Goal: Information Seeking & Learning: Learn about a topic

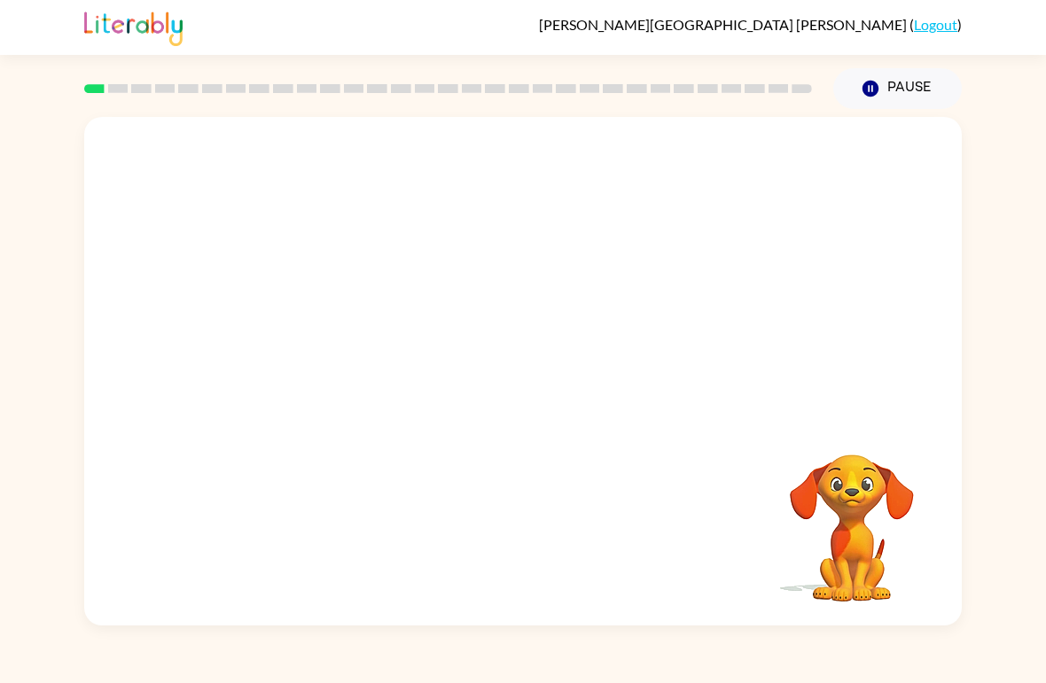
click at [229, 444] on div "Your browser must support playing .mp4 files to use Literably. Please try using…" at bounding box center [522, 371] width 877 height 509
click at [323, 349] on video "Your browser must support playing .mp4 files to use Literably. Please try using…" at bounding box center [522, 267] width 877 height 300
click at [947, 27] on link "Logout" at bounding box center [935, 24] width 43 height 17
click at [785, 382] on video "Your browser must support playing .mp4 files to use Literably. Please try using…" at bounding box center [522, 267] width 877 height 300
click at [753, 472] on div "Your browser must support playing .mp4 files to use Literably. Please try using…" at bounding box center [522, 371] width 877 height 509
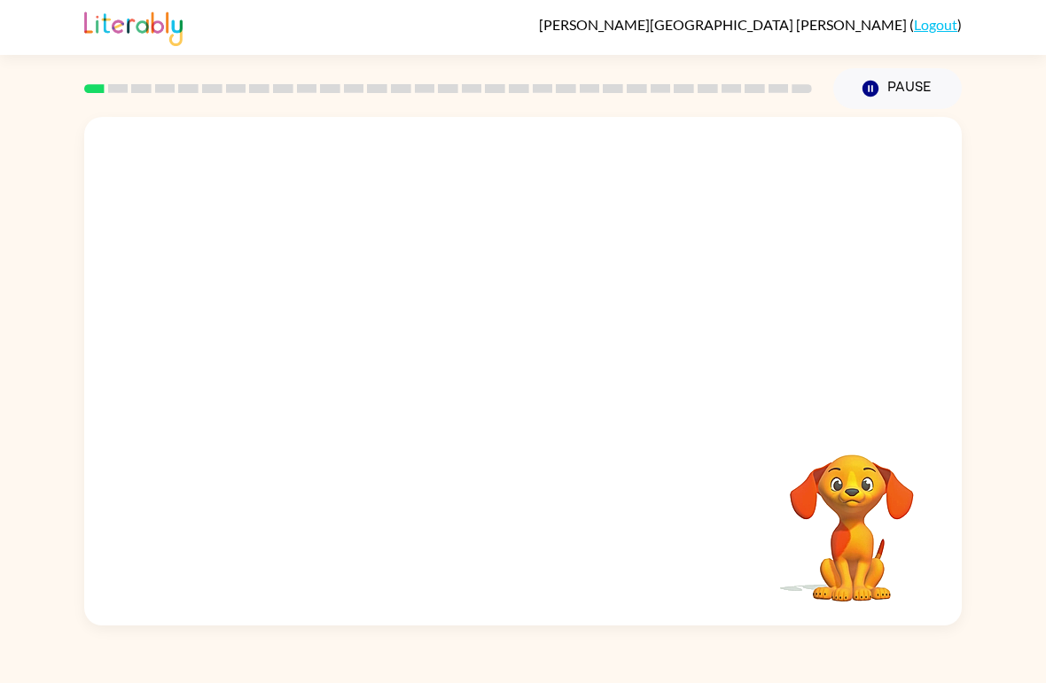
click at [888, 666] on div "Ana-Victoria Arteaga-Cantu ( Logout ) Pause Pause Your browser must support pla…" at bounding box center [523, 341] width 1046 height 683
click at [923, 486] on video "Your browser must support playing .mp4 files to use Literably. Please try using…" at bounding box center [851, 515] width 177 height 177
click at [888, 299] on video "Your browser must support playing .mp4 files to use Literably. Please try using…" at bounding box center [522, 267] width 877 height 300
click at [547, 387] on button "button" at bounding box center [522, 380] width 113 height 65
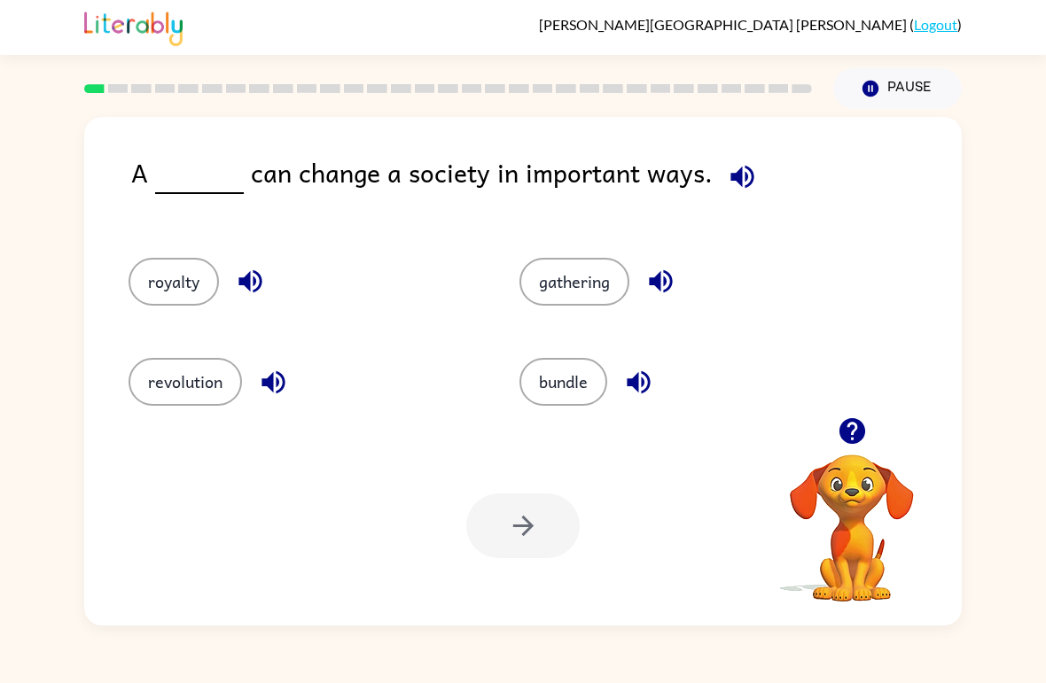
click at [186, 376] on button "revolution" at bounding box center [184, 382] width 113 height 48
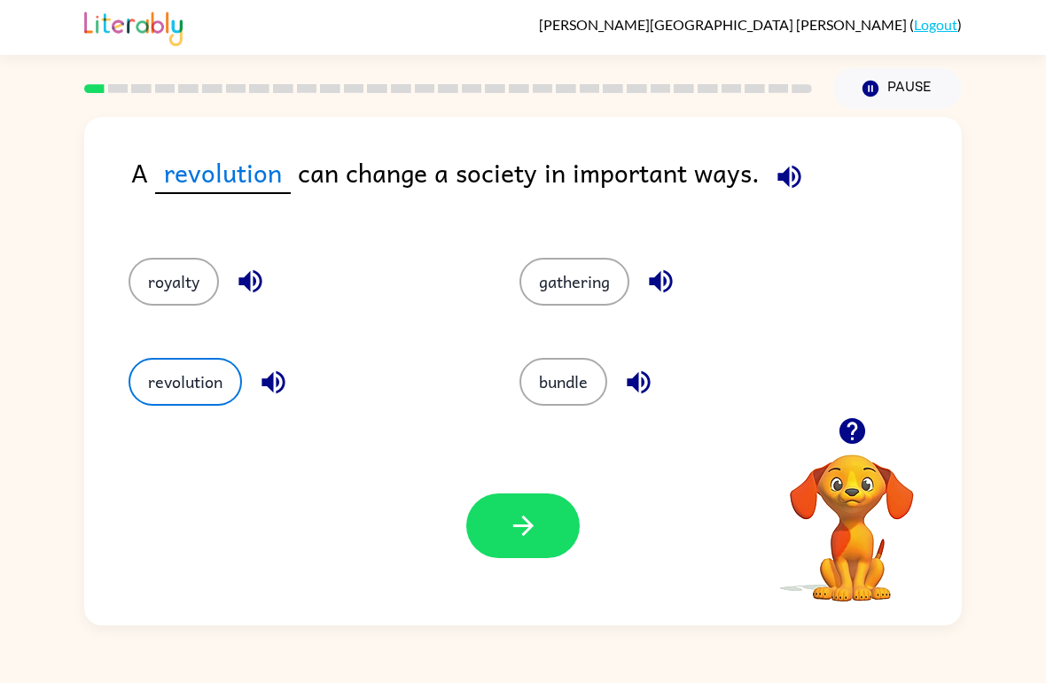
click at [576, 284] on button "gathering" at bounding box center [574, 282] width 110 height 48
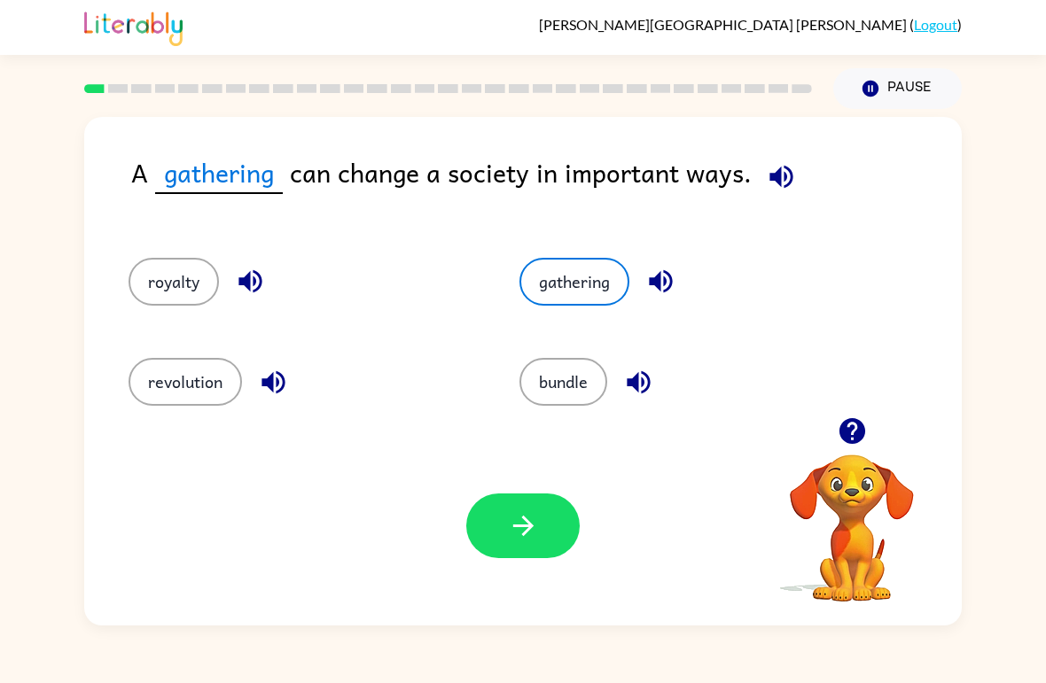
click at [552, 385] on button "bundle" at bounding box center [563, 382] width 88 height 48
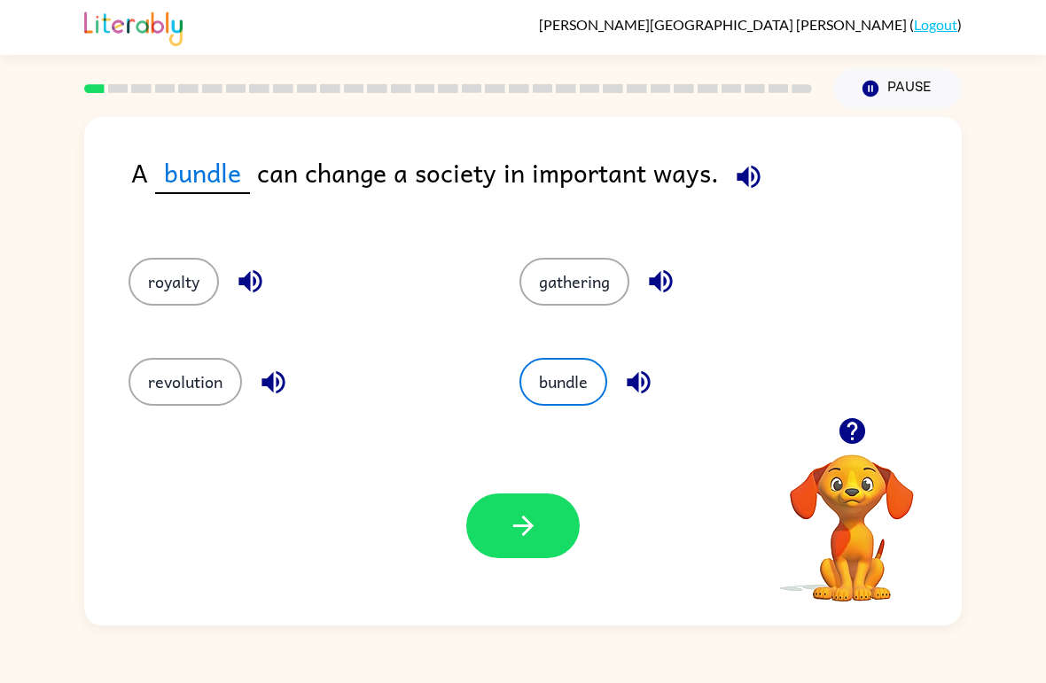
click at [183, 284] on button "royalty" at bounding box center [173, 282] width 90 height 48
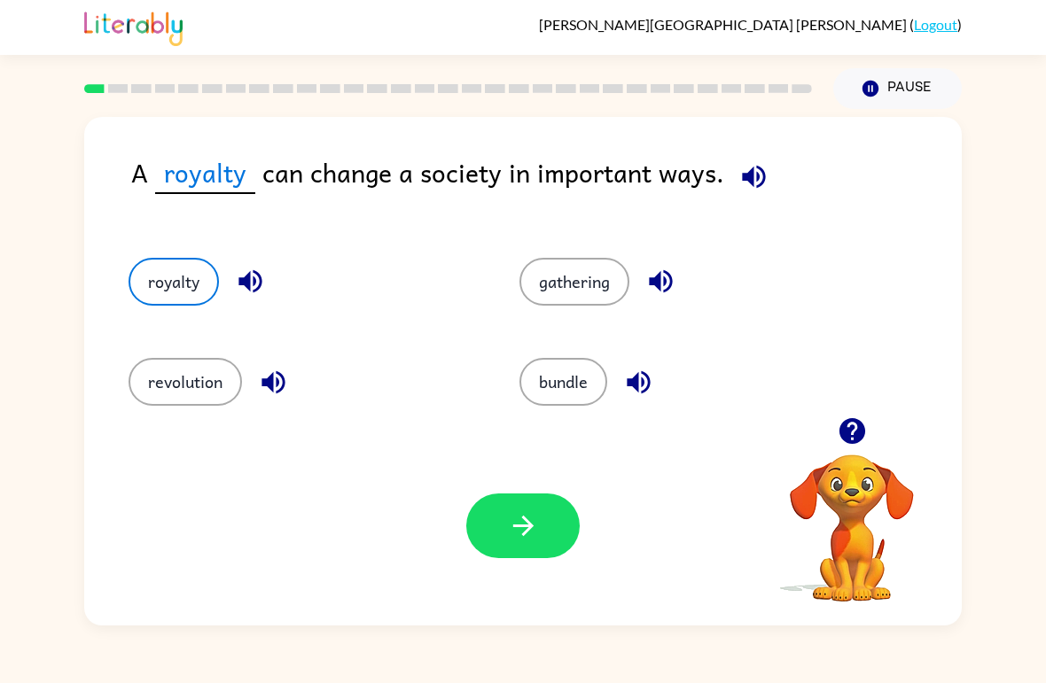
click at [173, 401] on button "revolution" at bounding box center [184, 382] width 113 height 48
click at [502, 538] on button "button" at bounding box center [522, 526] width 113 height 65
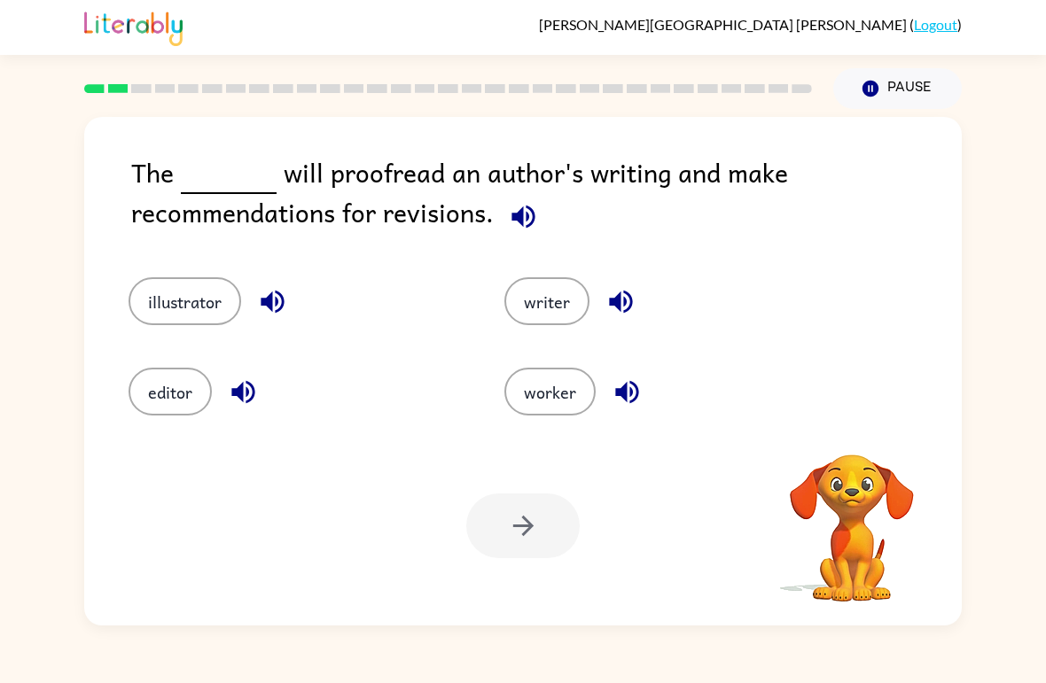
click at [867, 493] on video "Your browser must support playing .mp4 files to use Literably. Please try using…" at bounding box center [851, 515] width 177 height 177
click at [201, 319] on button "illustrator" at bounding box center [184, 301] width 113 height 48
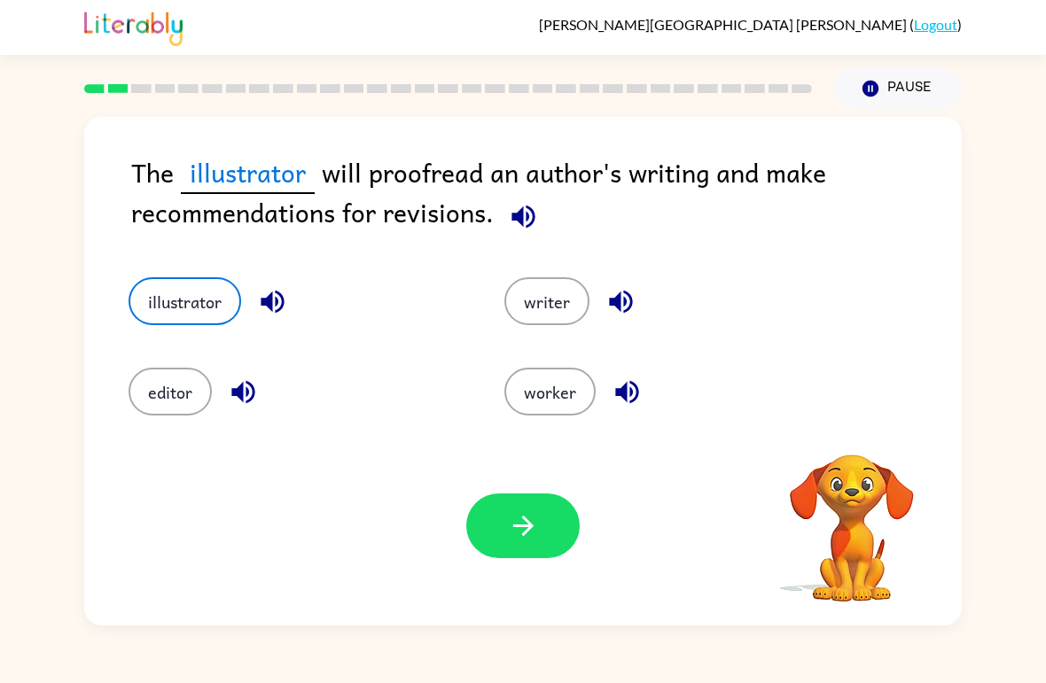
click at [543, 519] on button "button" at bounding box center [522, 526] width 113 height 65
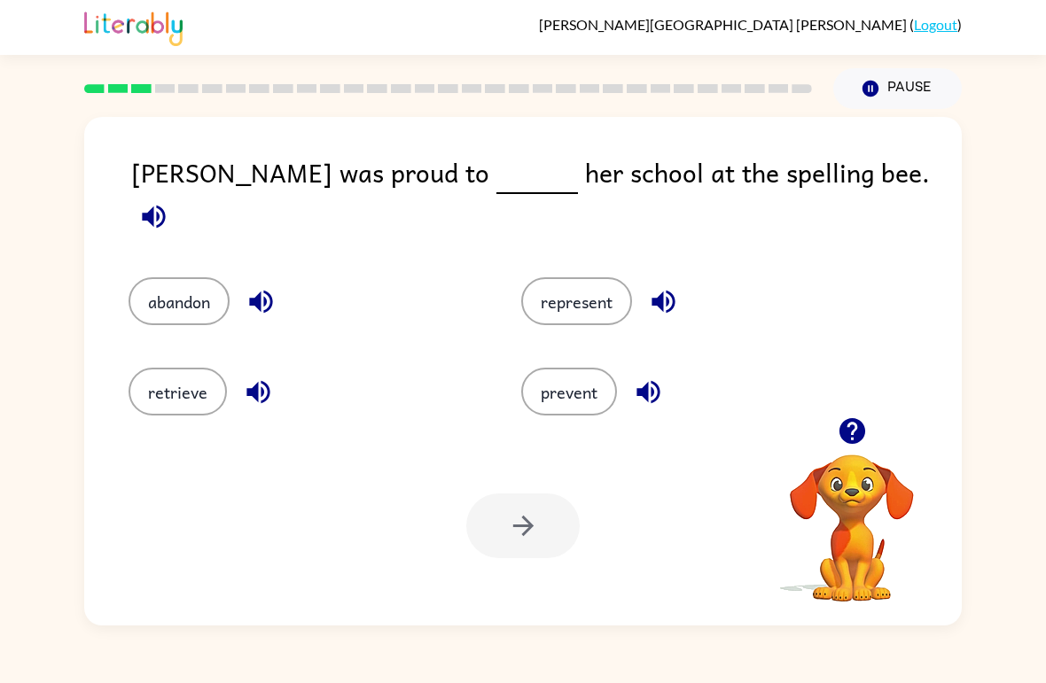
click at [574, 296] on button "represent" at bounding box center [576, 301] width 111 height 48
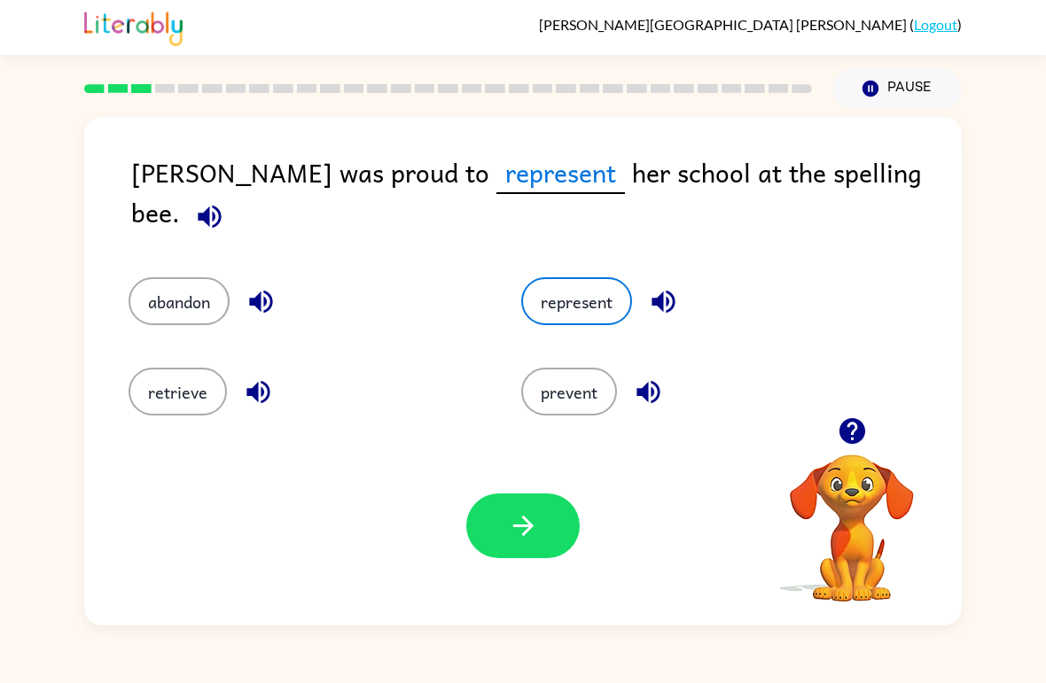
click at [537, 555] on button "button" at bounding box center [522, 526] width 113 height 65
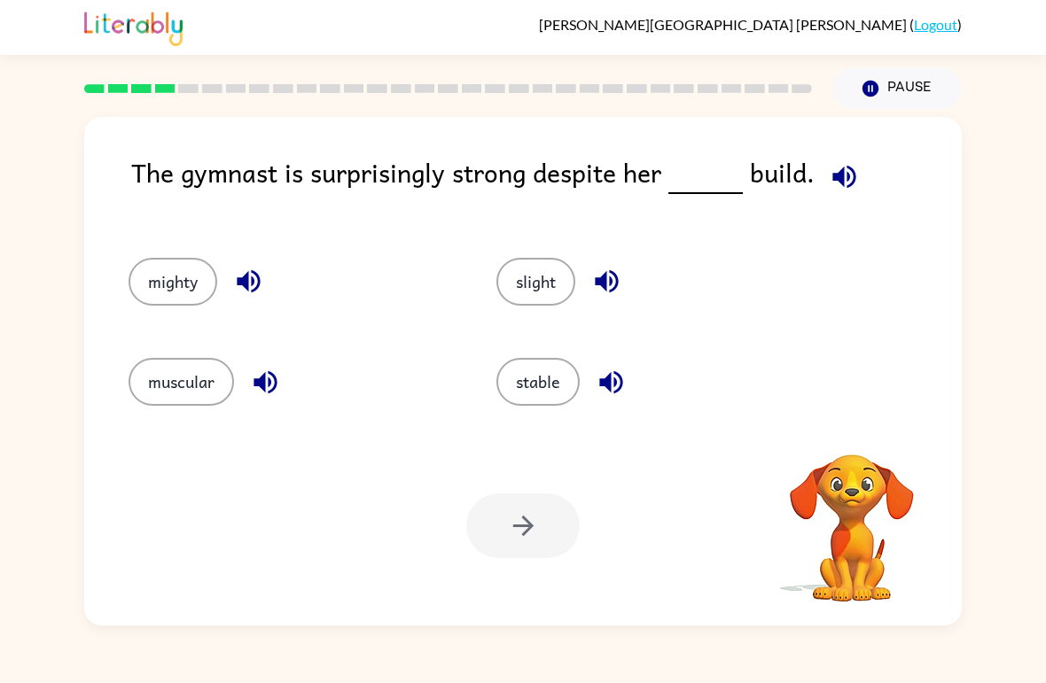
click at [499, 284] on button "slight" at bounding box center [535, 282] width 79 height 48
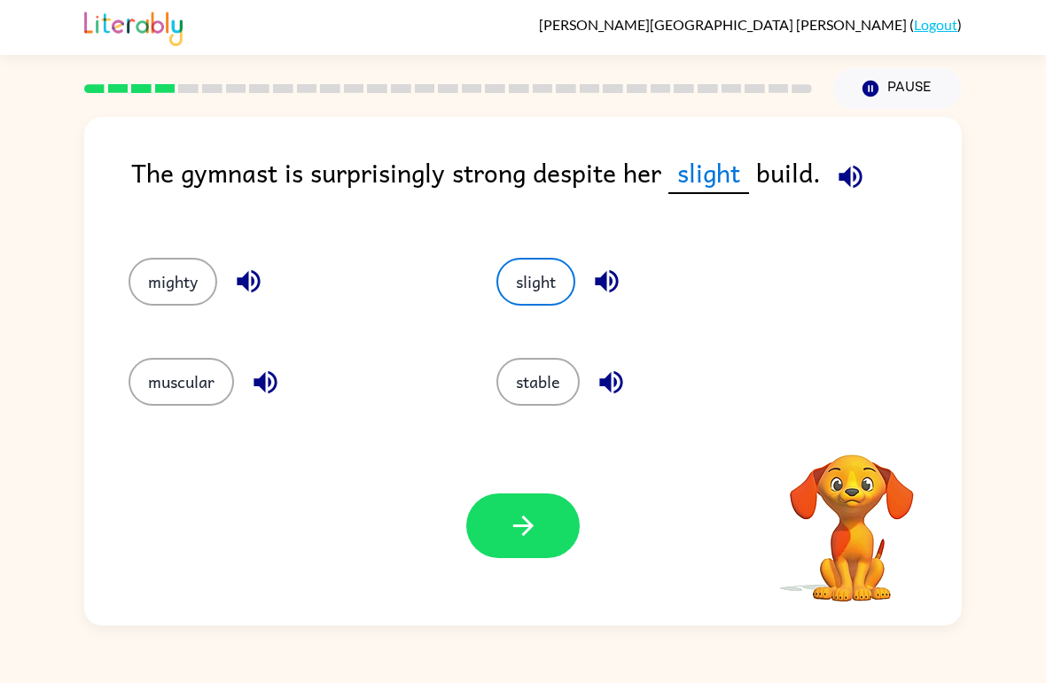
click at [499, 284] on button "slight" at bounding box center [535, 282] width 79 height 48
click at [525, 393] on button "stable" at bounding box center [537, 382] width 83 height 48
click at [535, 505] on button "button" at bounding box center [522, 526] width 113 height 65
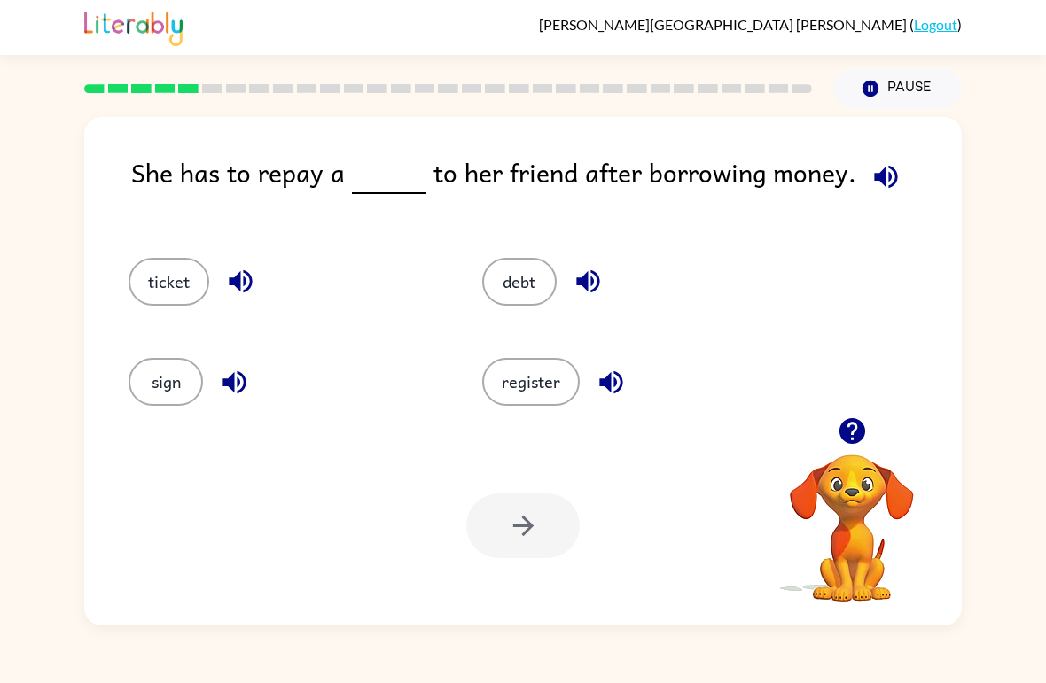
click at [522, 372] on button "register" at bounding box center [530, 382] width 97 height 48
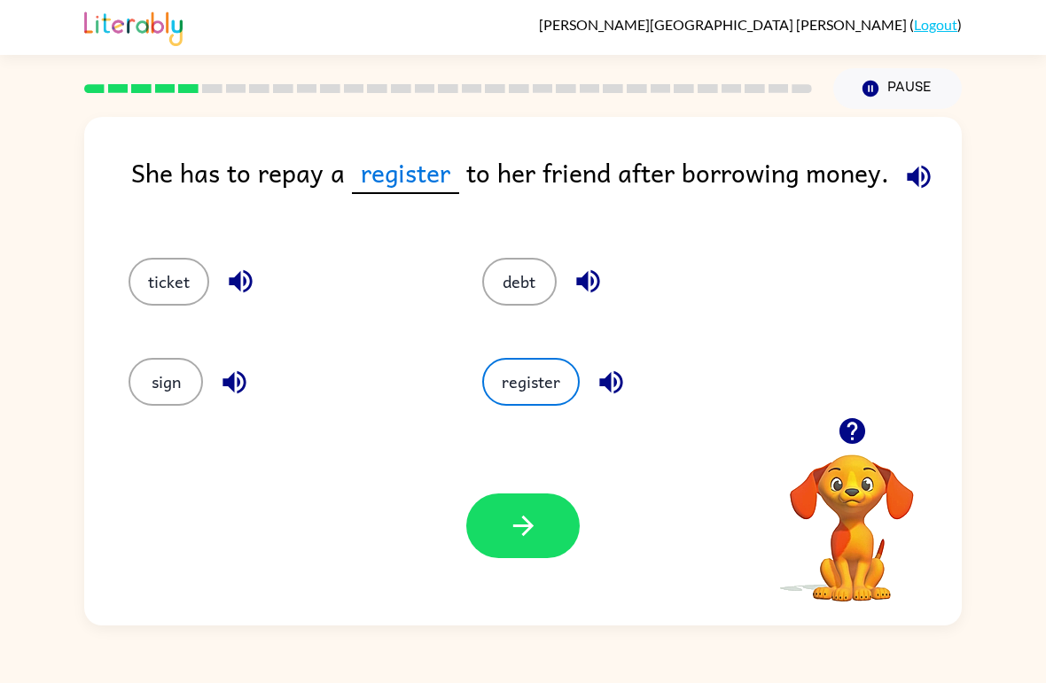
click at [539, 523] on button "button" at bounding box center [522, 526] width 113 height 65
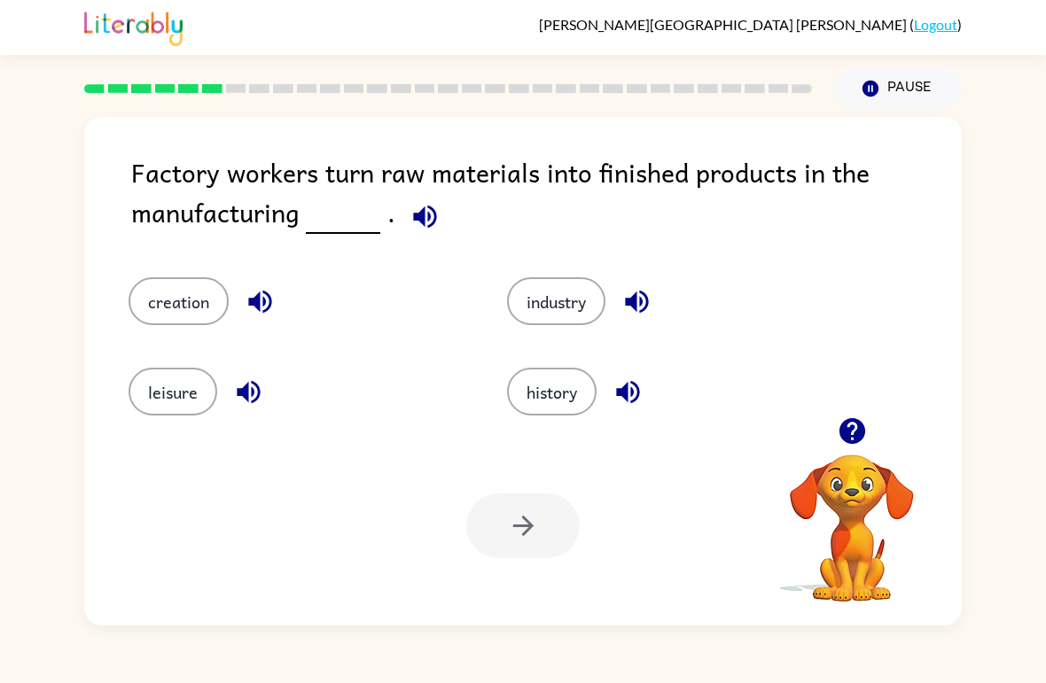
click at [545, 284] on button "industry" at bounding box center [556, 301] width 98 height 48
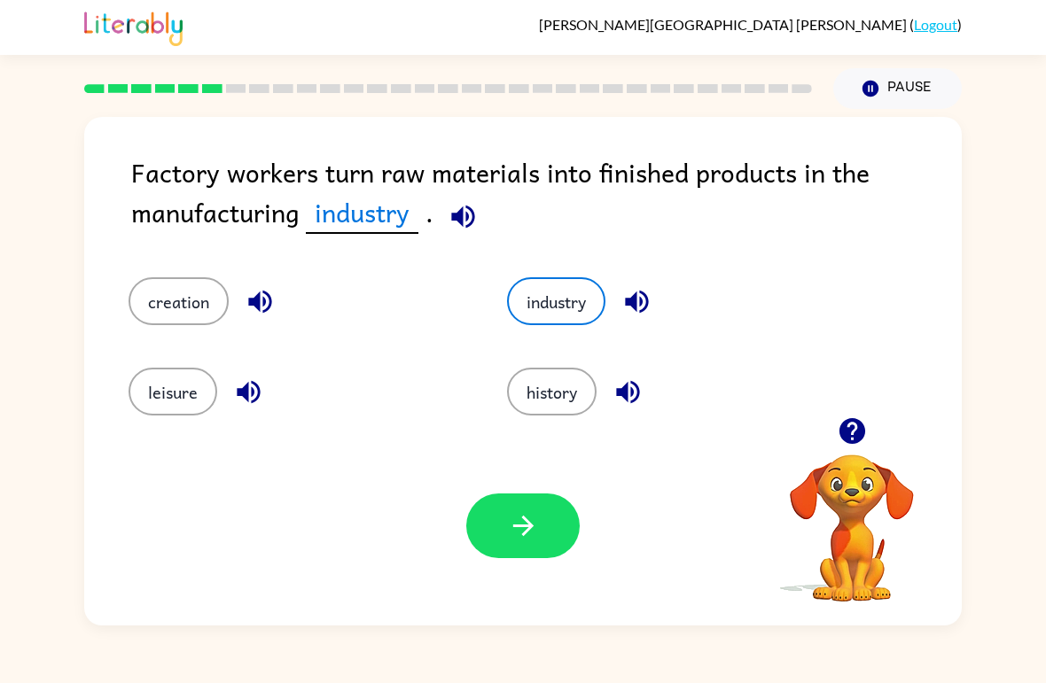
click at [510, 540] on icon "button" at bounding box center [523, 525] width 31 height 31
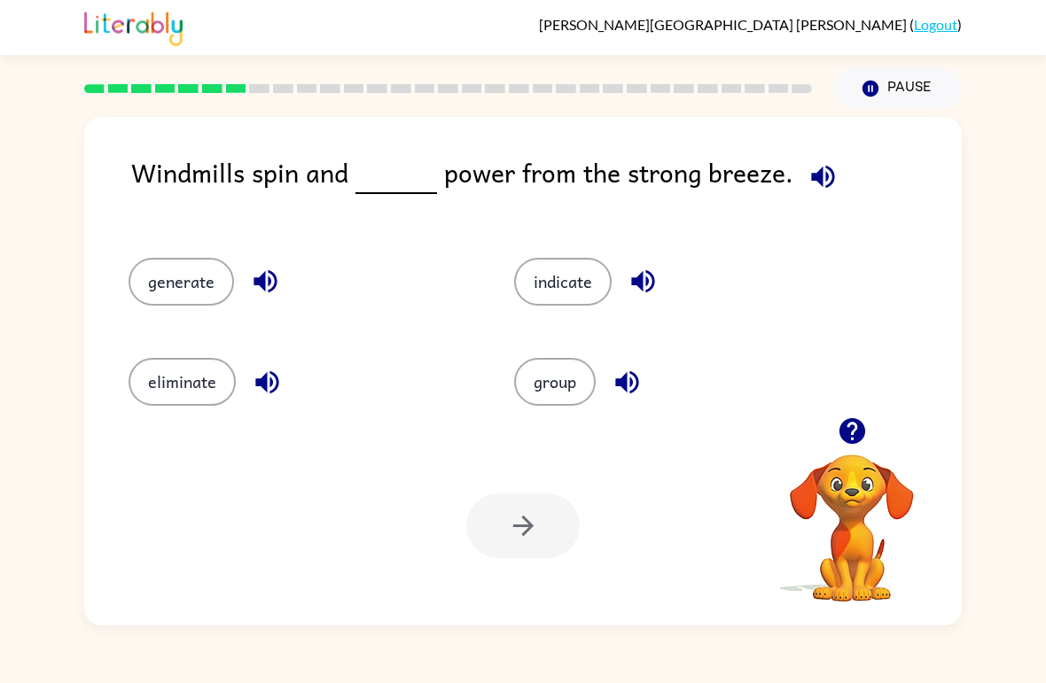
click at [580, 286] on button "indicate" at bounding box center [562, 282] width 97 height 48
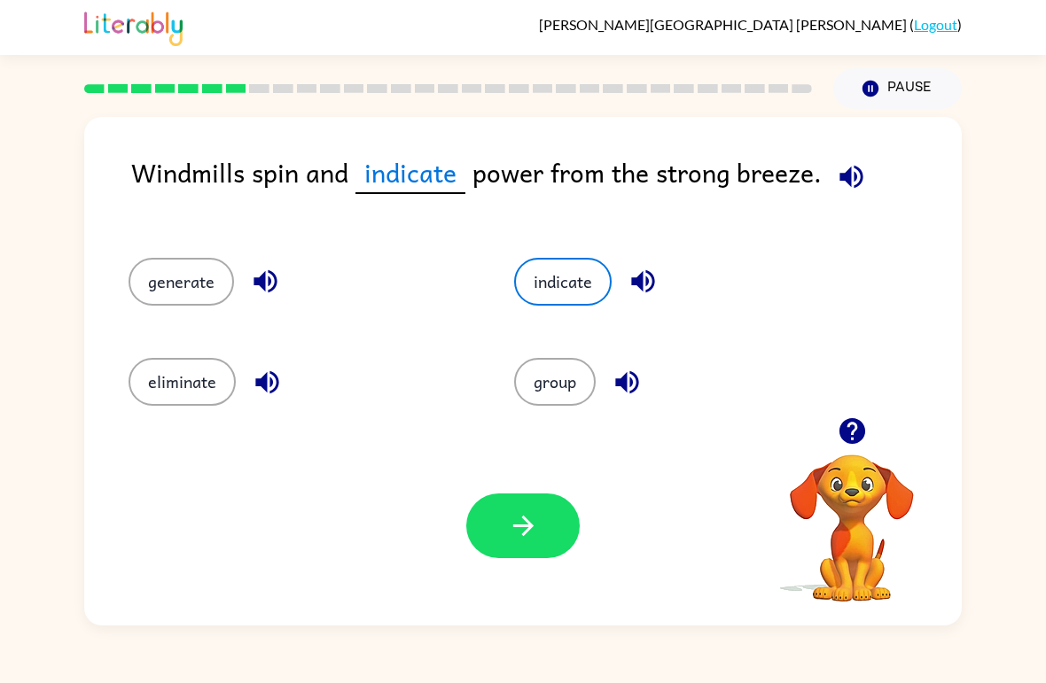
click at [549, 545] on button "button" at bounding box center [522, 526] width 113 height 65
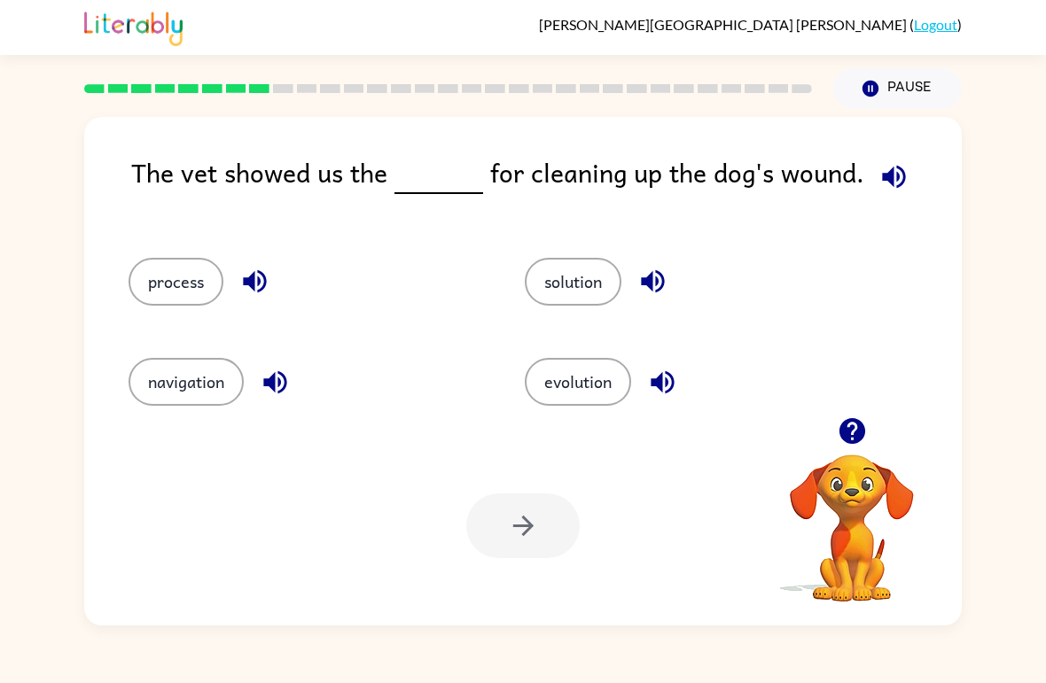
click at [589, 276] on button "solution" at bounding box center [573, 282] width 97 height 48
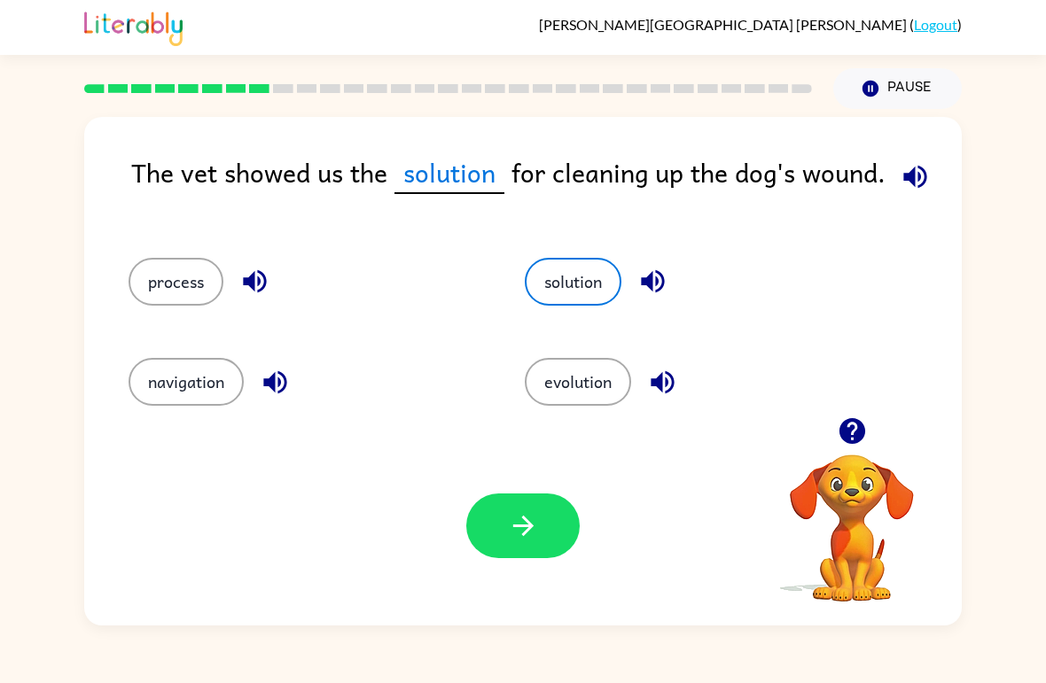
click at [548, 540] on button "button" at bounding box center [522, 526] width 113 height 65
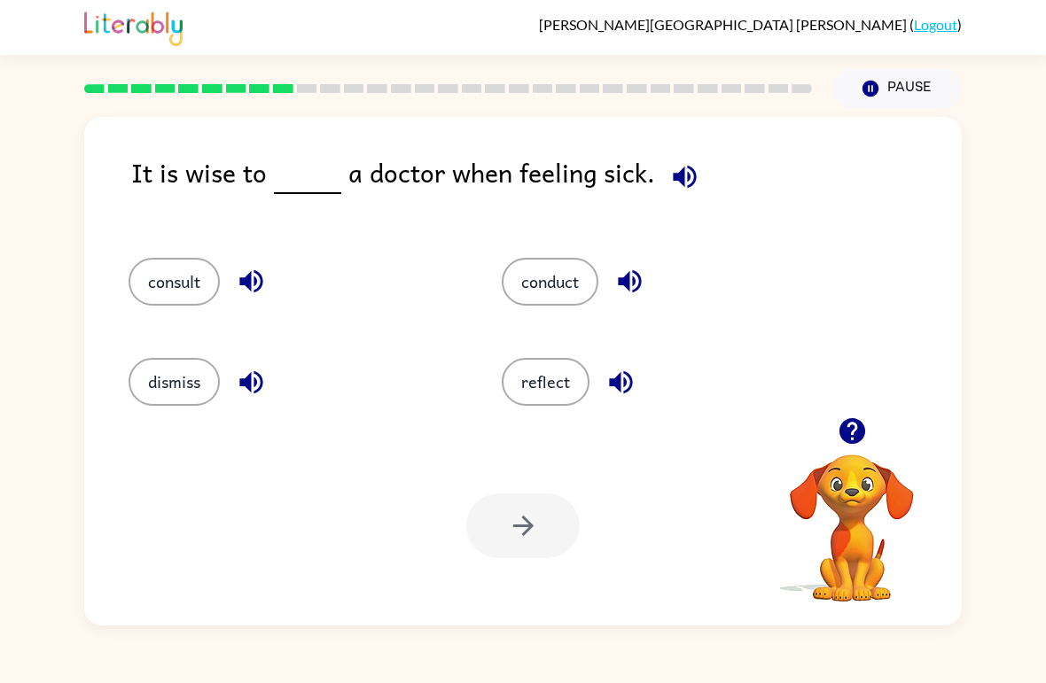
click at [171, 288] on button "consult" at bounding box center [173, 282] width 91 height 48
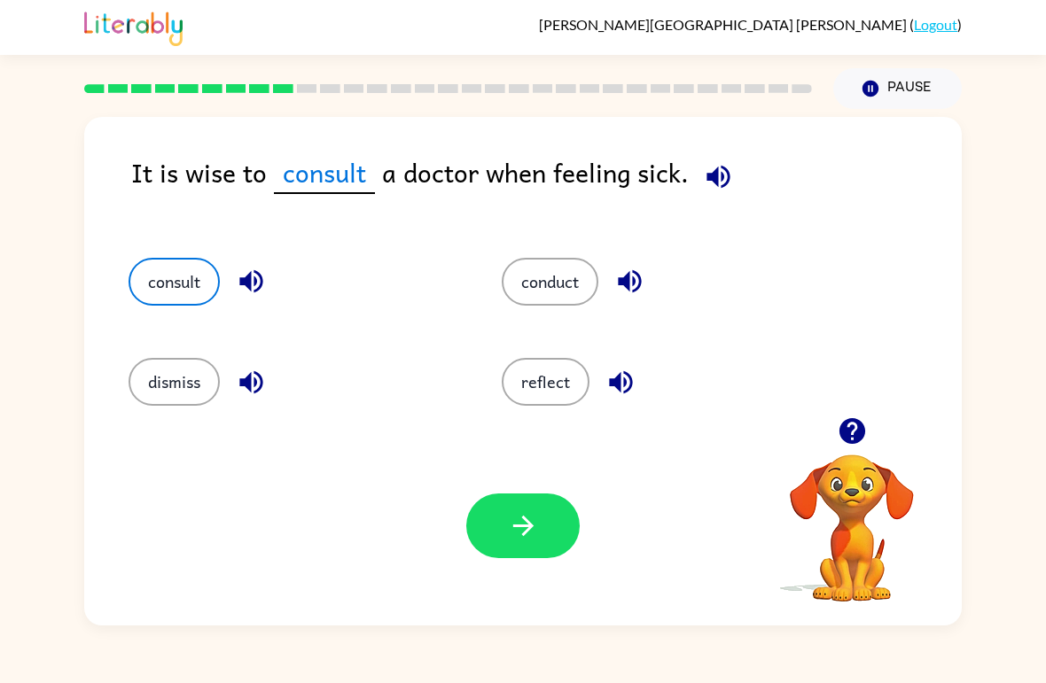
click at [526, 506] on button "button" at bounding box center [522, 526] width 113 height 65
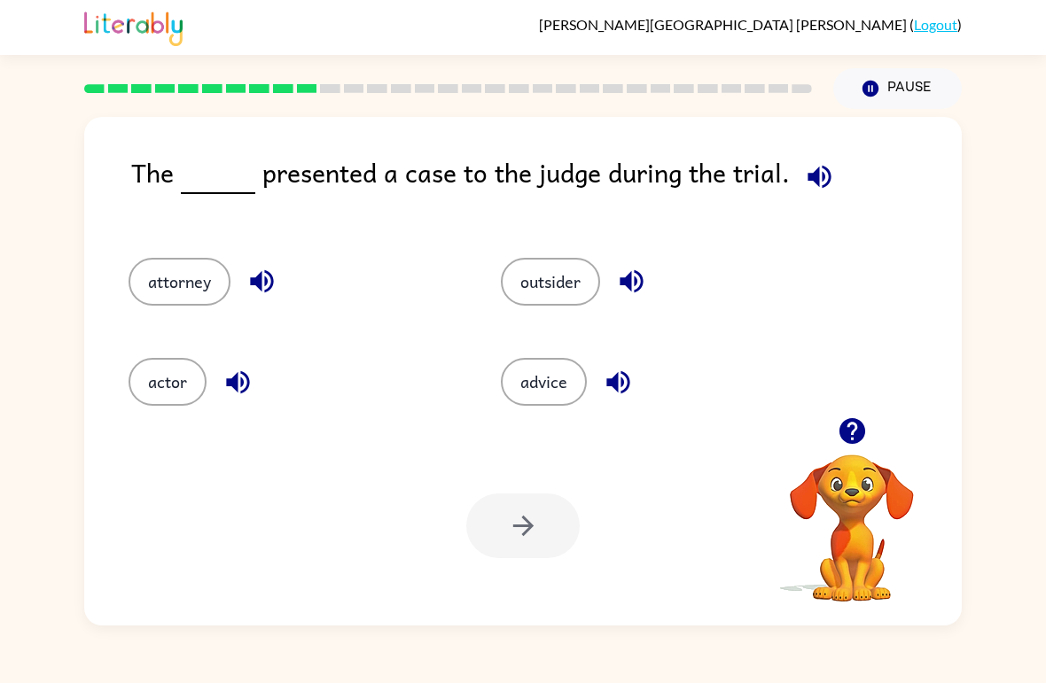
click at [167, 378] on button "actor" at bounding box center [167, 382] width 78 height 48
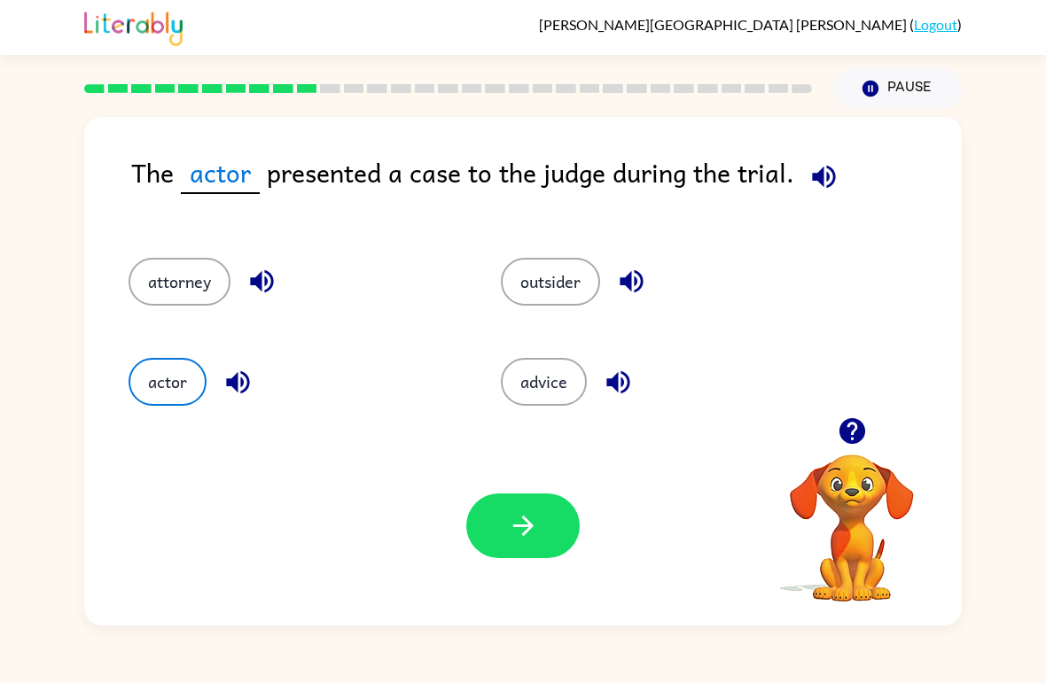
click at [517, 527] on icon "button" at bounding box center [522, 526] width 20 height 20
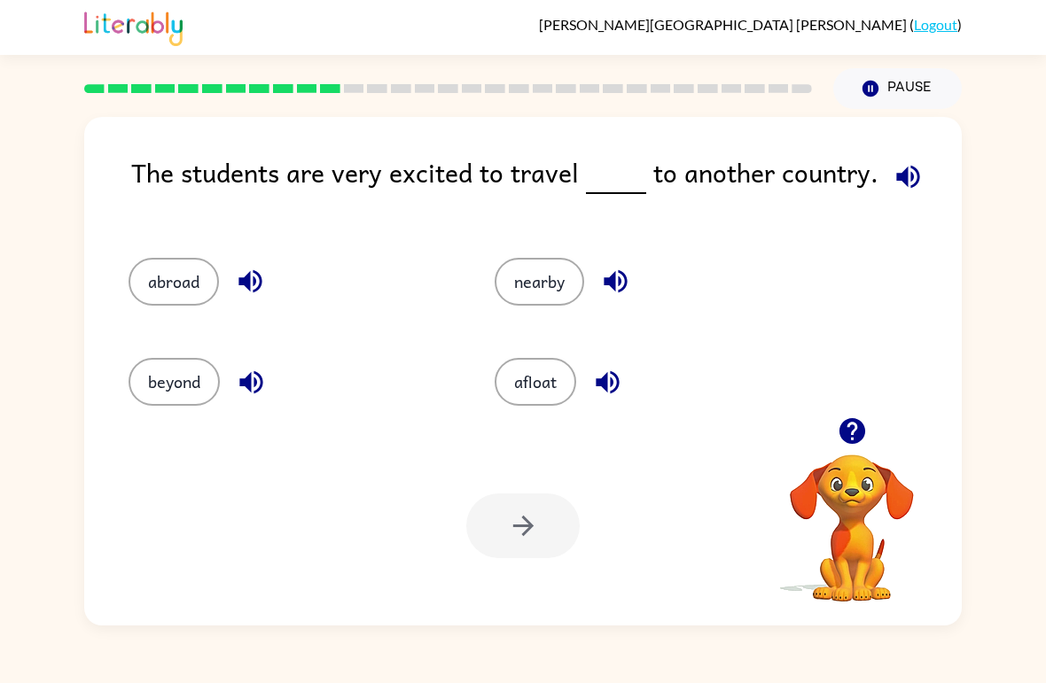
click at [160, 303] on button "abroad" at bounding box center [173, 282] width 90 height 48
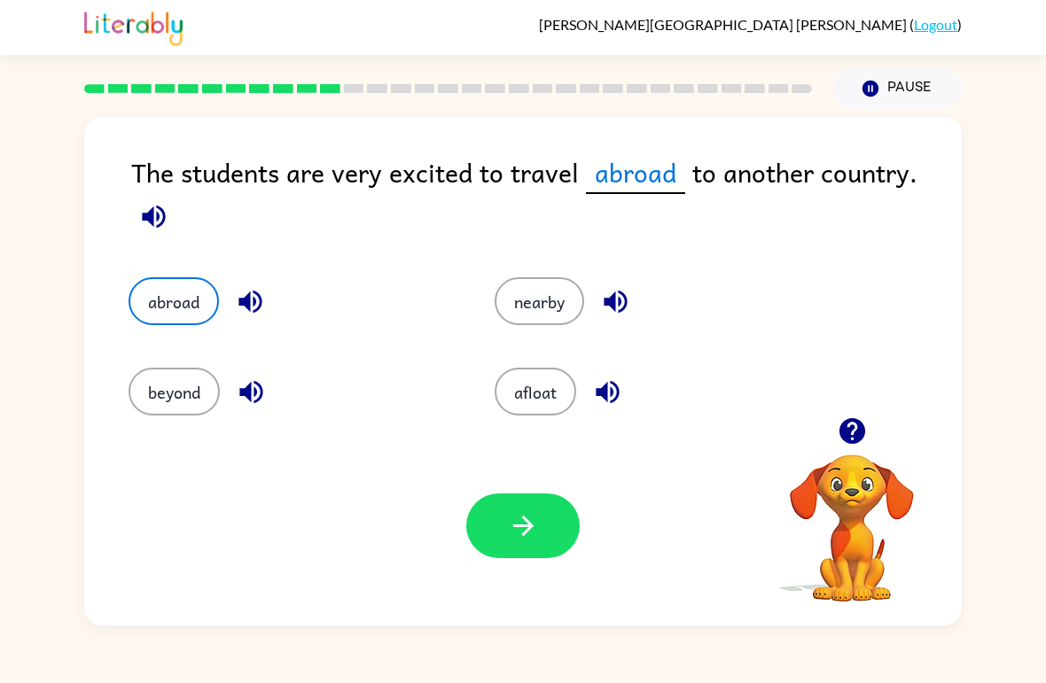
click at [514, 546] on button "button" at bounding box center [522, 526] width 113 height 65
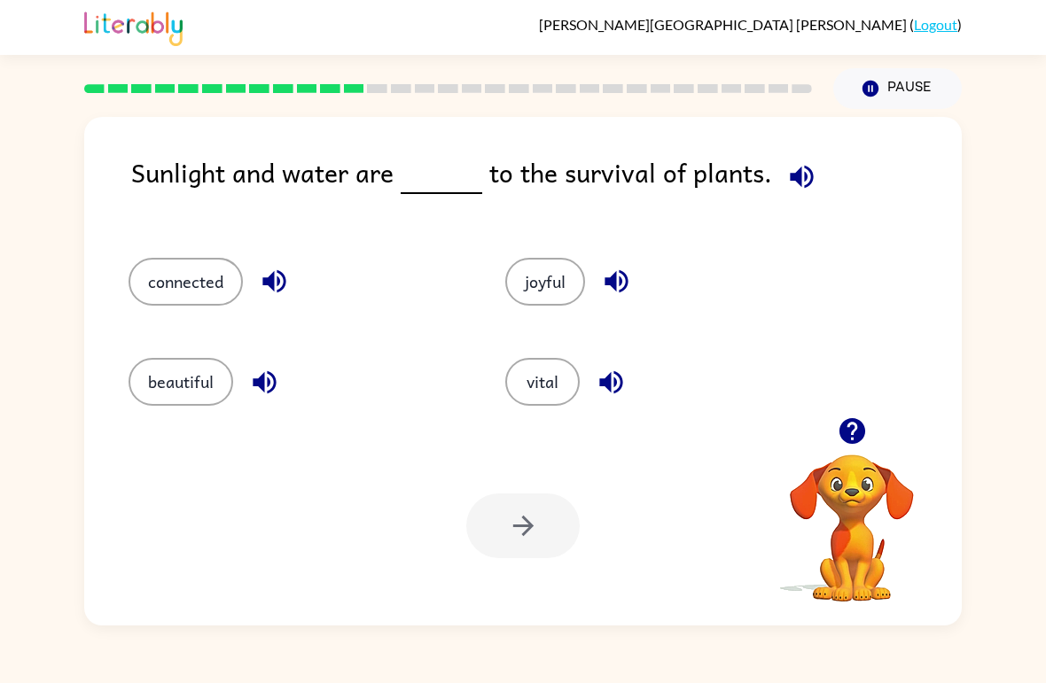
click at [568, 378] on button "vital" at bounding box center [542, 382] width 74 height 48
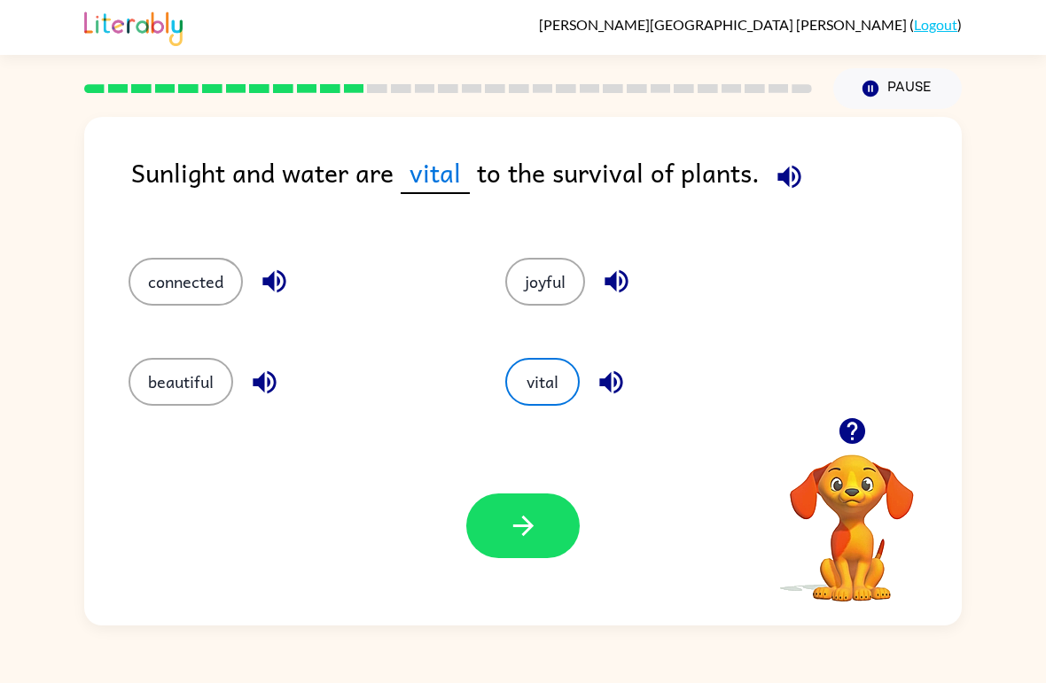
click at [549, 529] on button "button" at bounding box center [522, 526] width 113 height 65
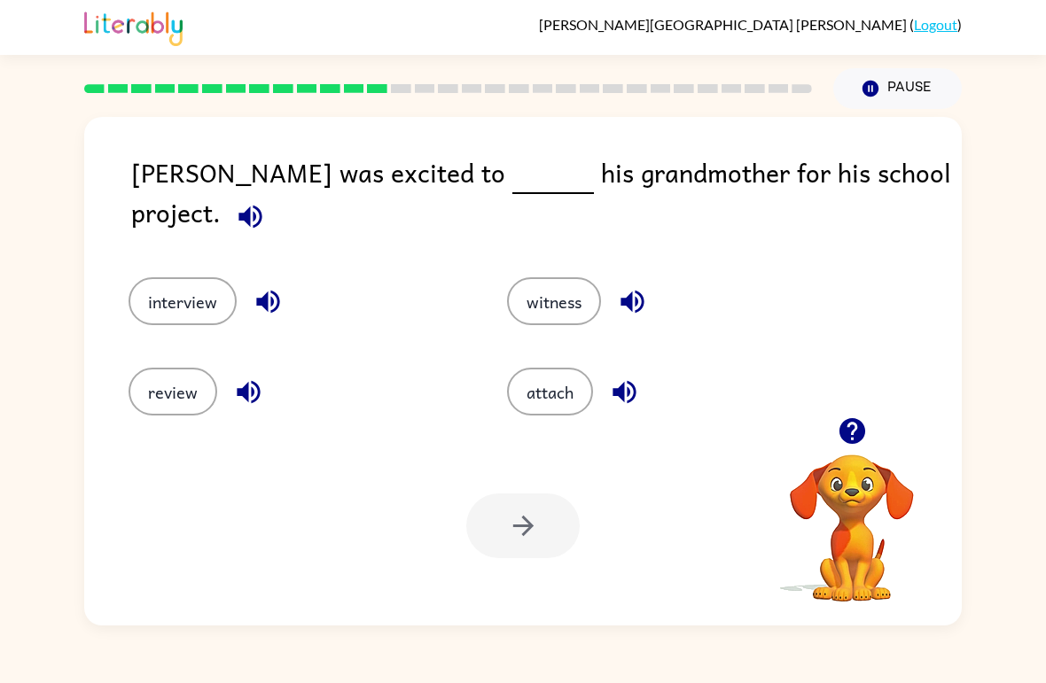
click at [150, 388] on button "review" at bounding box center [172, 392] width 89 height 48
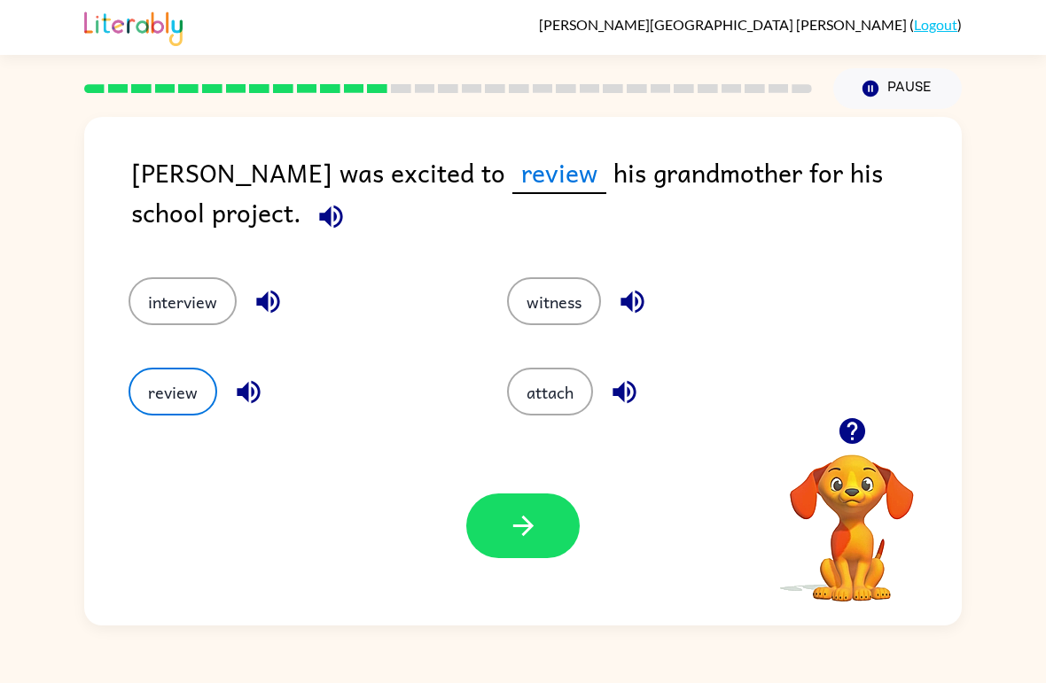
click at [519, 552] on button "button" at bounding box center [522, 526] width 113 height 65
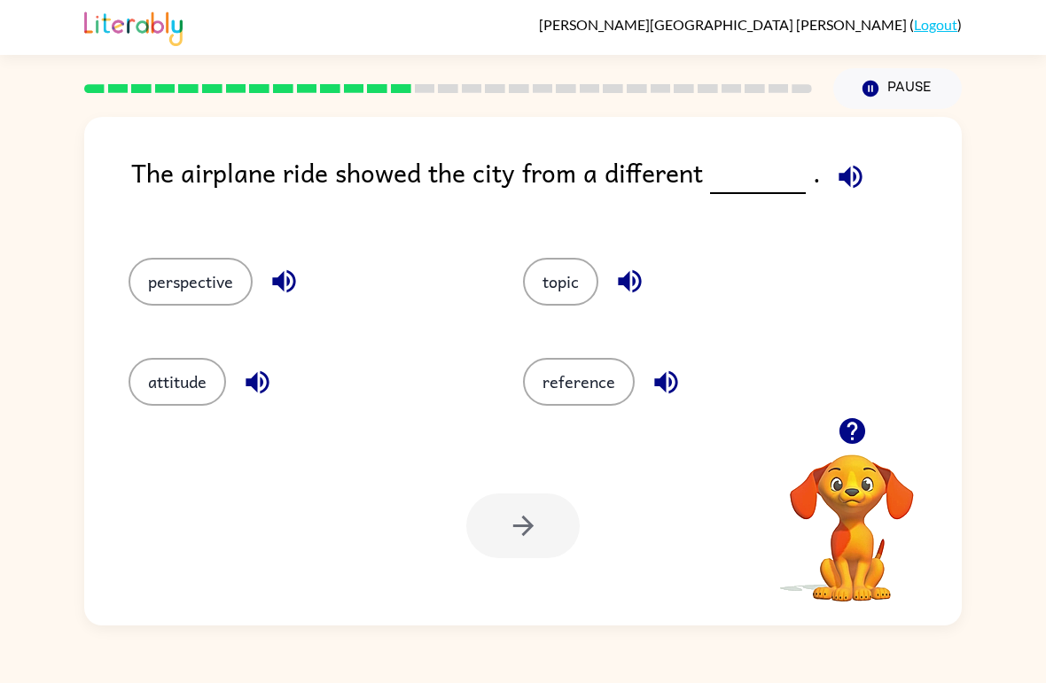
click at [214, 259] on button "perspective" at bounding box center [190, 282] width 124 height 48
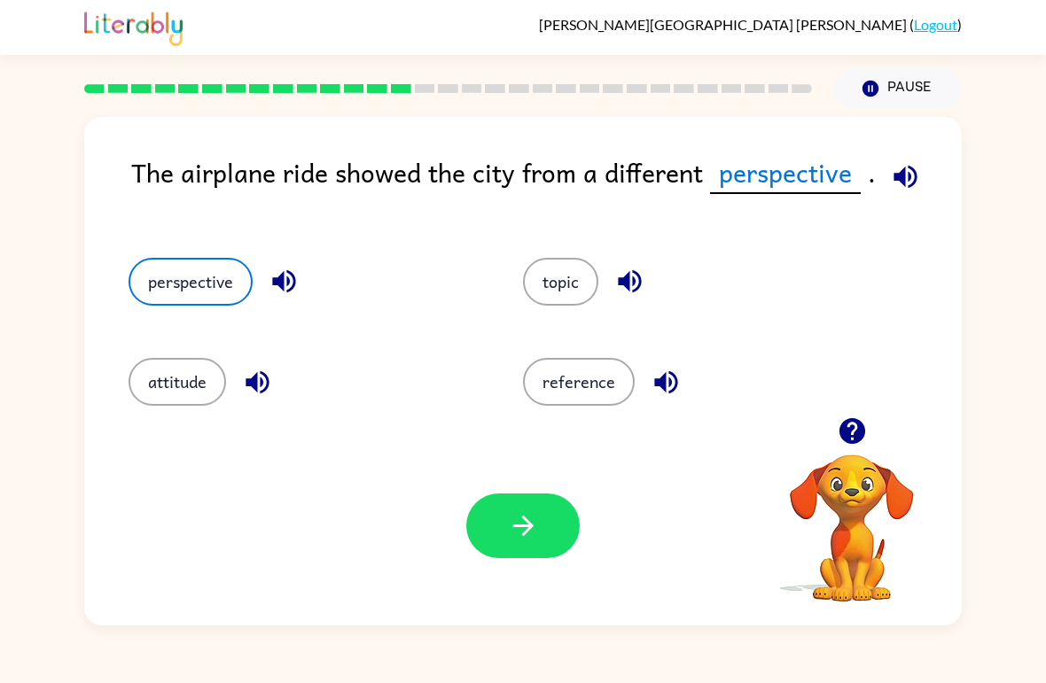
click at [508, 533] on icon "button" at bounding box center [523, 525] width 31 height 31
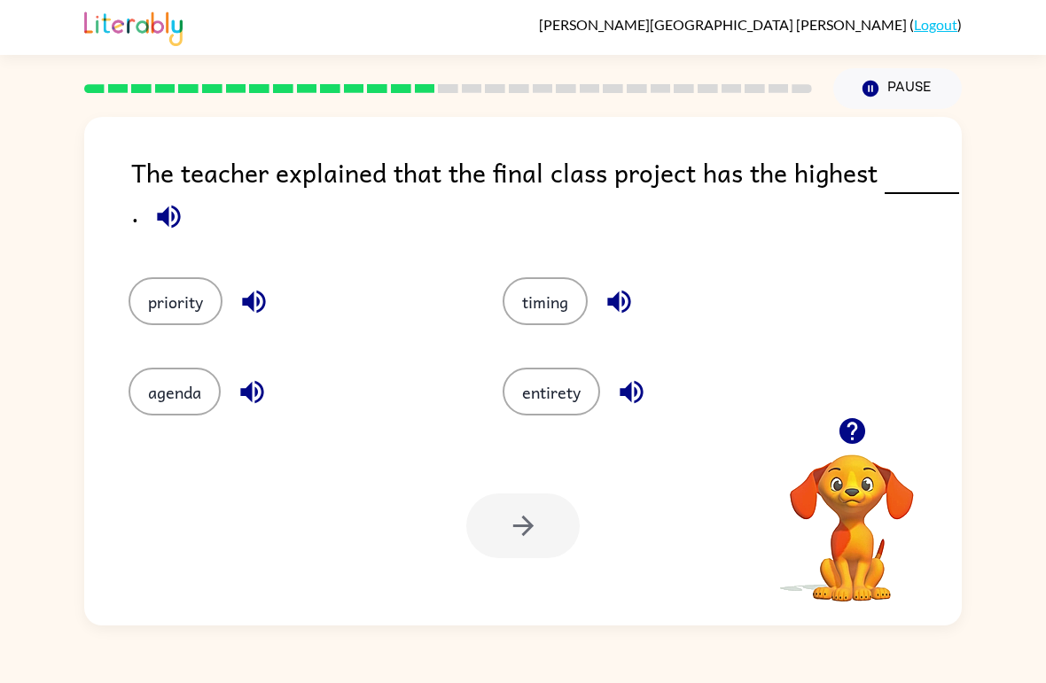
click at [194, 300] on button "priority" at bounding box center [175, 301] width 94 height 48
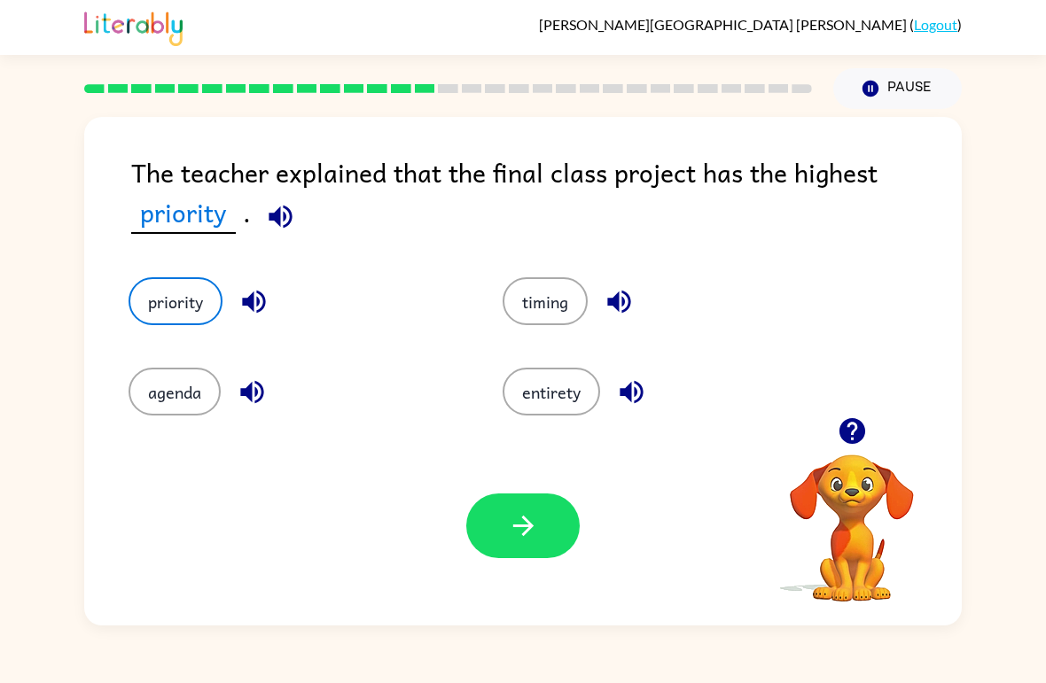
click at [520, 540] on icon "button" at bounding box center [523, 525] width 31 height 31
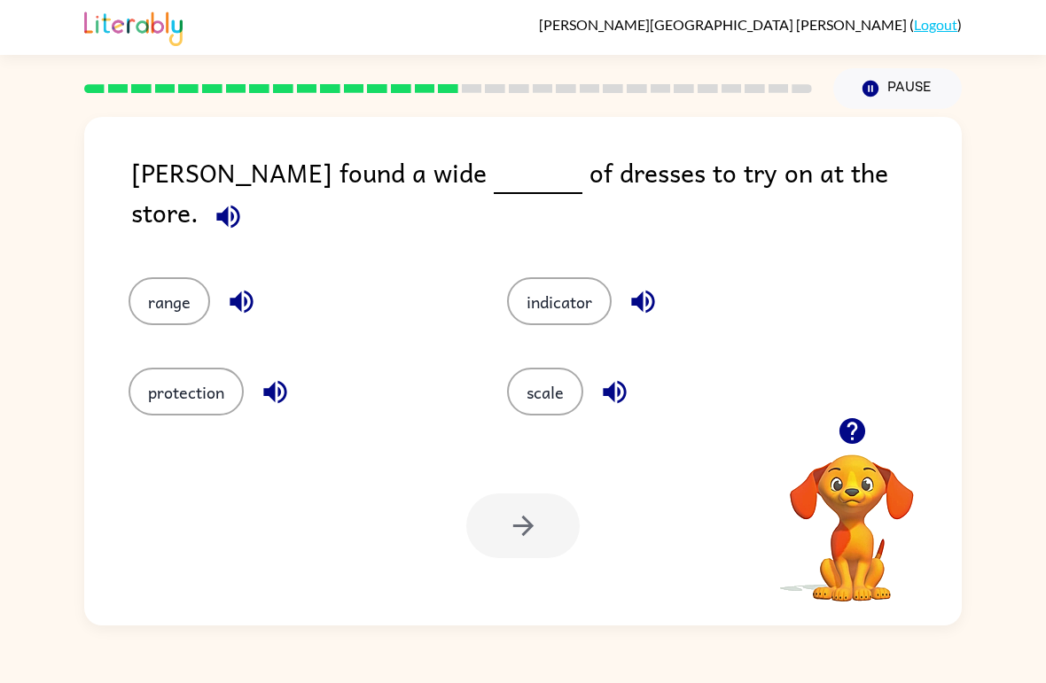
click at [563, 404] on button "scale" at bounding box center [545, 392] width 76 height 48
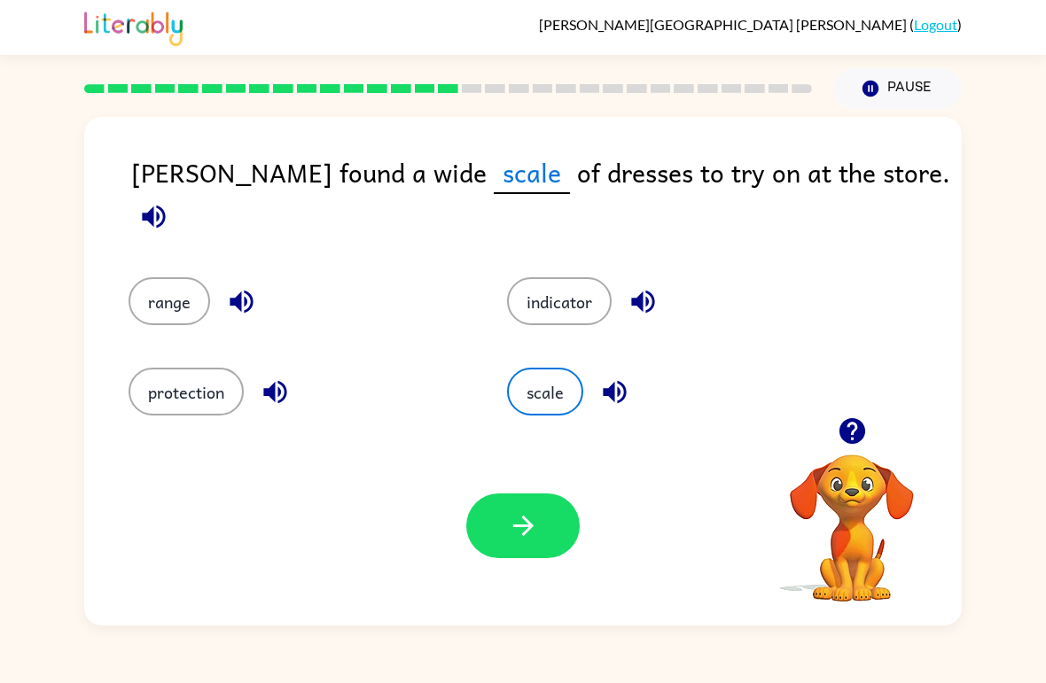
click at [183, 277] on button "range" at bounding box center [169, 301] width 82 height 48
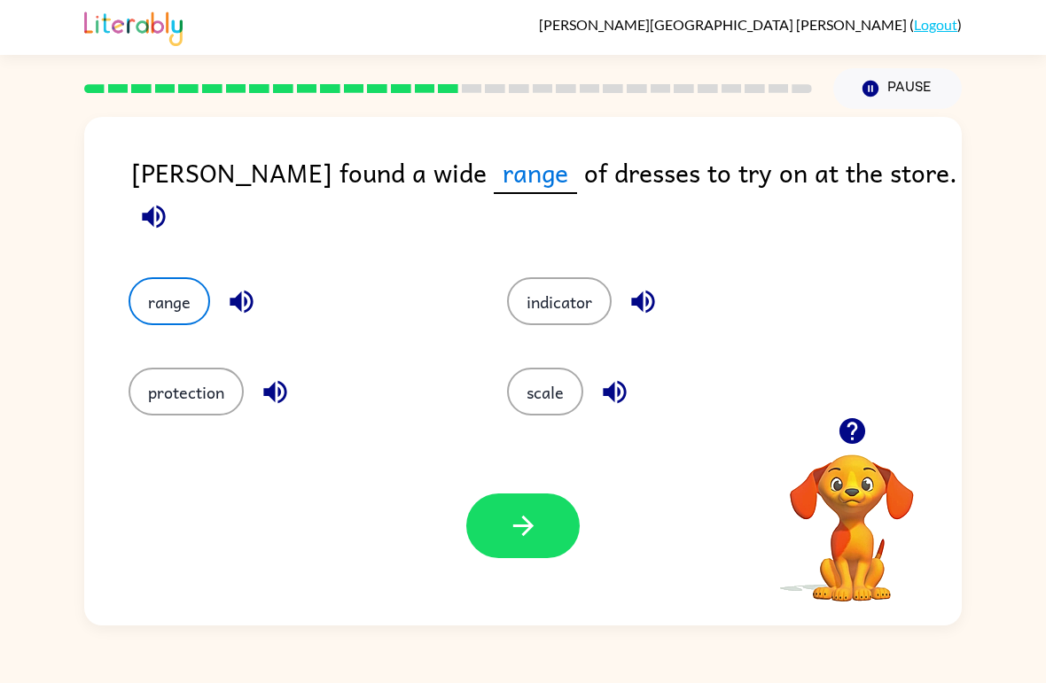
click at [523, 533] on icon "button" at bounding box center [523, 525] width 31 height 31
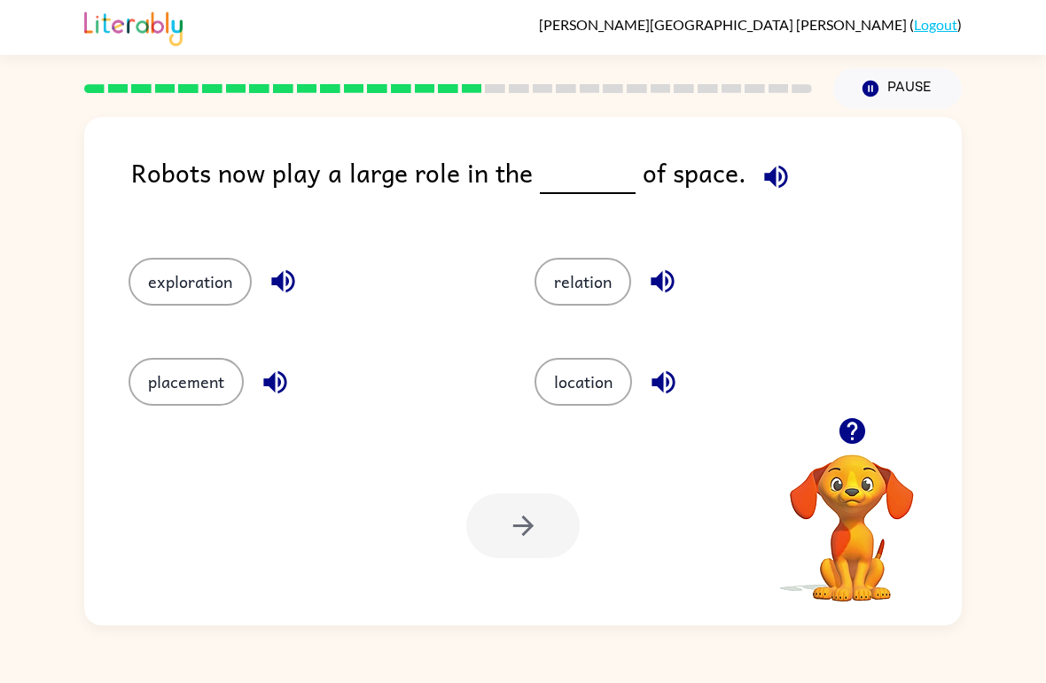
click at [617, 371] on button "location" at bounding box center [582, 382] width 97 height 48
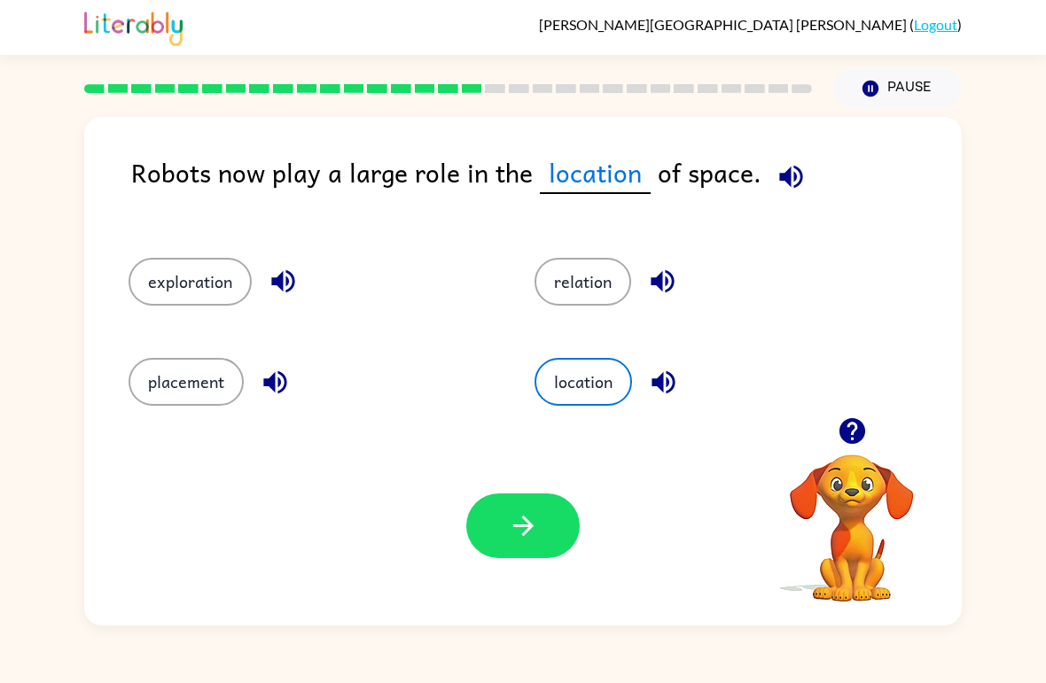
click at [555, 541] on button "button" at bounding box center [522, 526] width 113 height 65
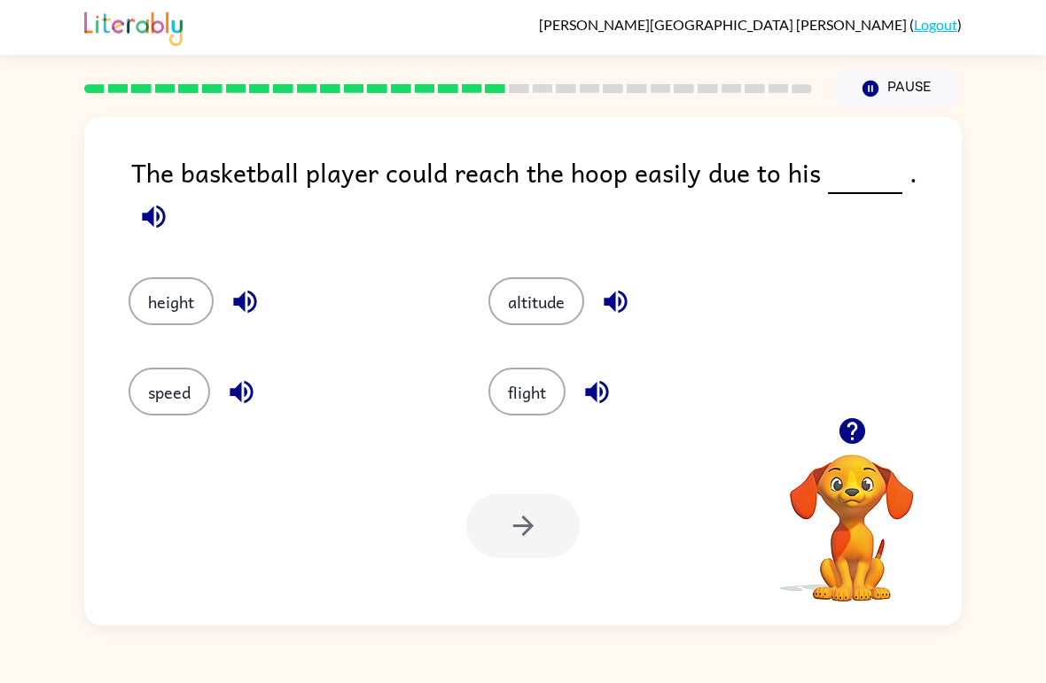
click at [175, 377] on button "speed" at bounding box center [169, 392] width 82 height 48
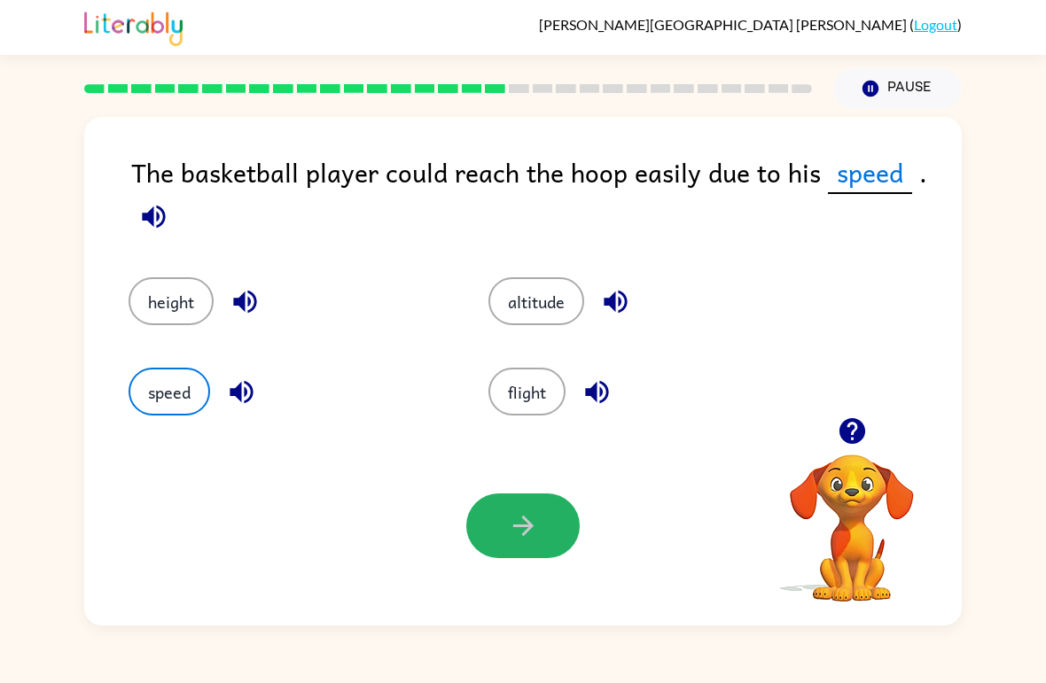
click at [497, 510] on button "button" at bounding box center [522, 526] width 113 height 65
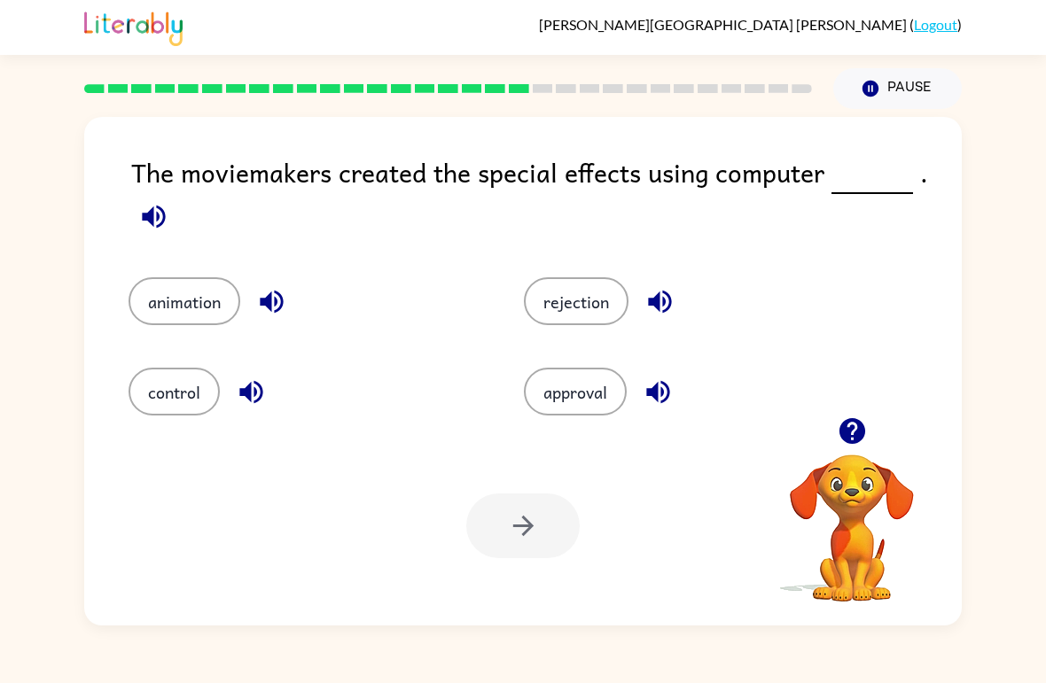
click at [198, 314] on button "animation" at bounding box center [184, 301] width 112 height 48
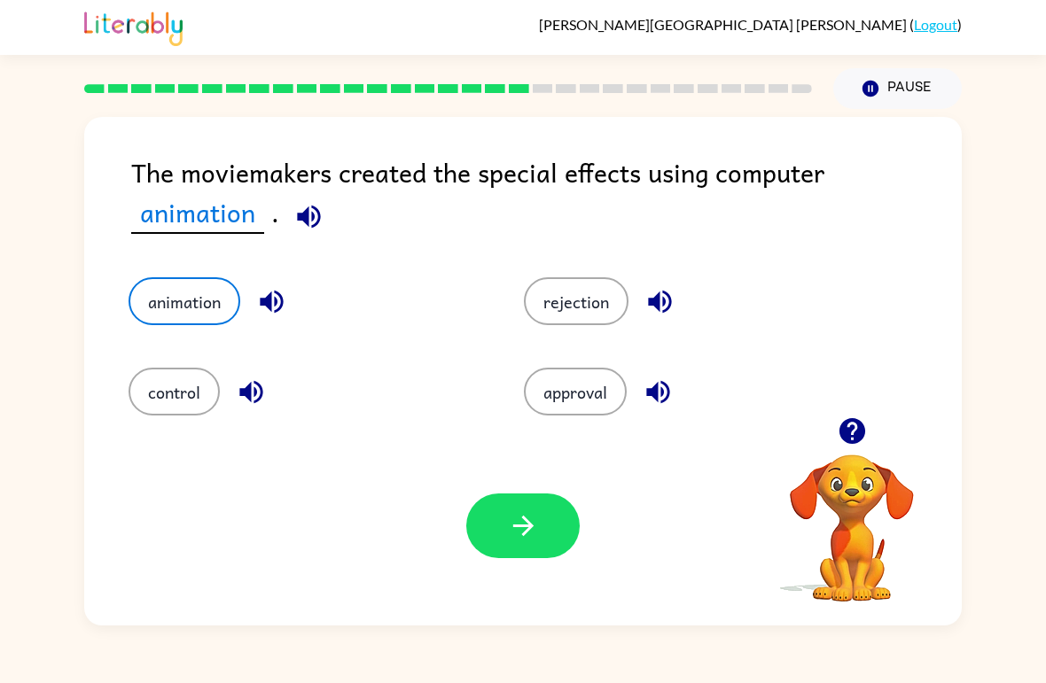
click at [541, 535] on button "button" at bounding box center [522, 526] width 113 height 65
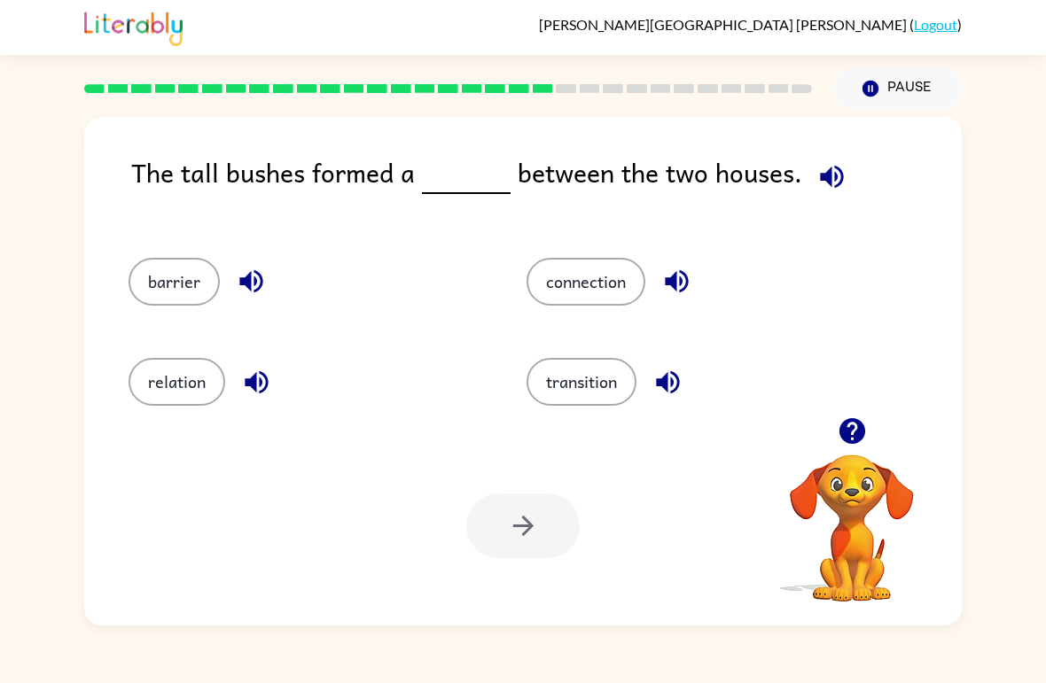
click at [603, 270] on button "connection" at bounding box center [585, 282] width 119 height 48
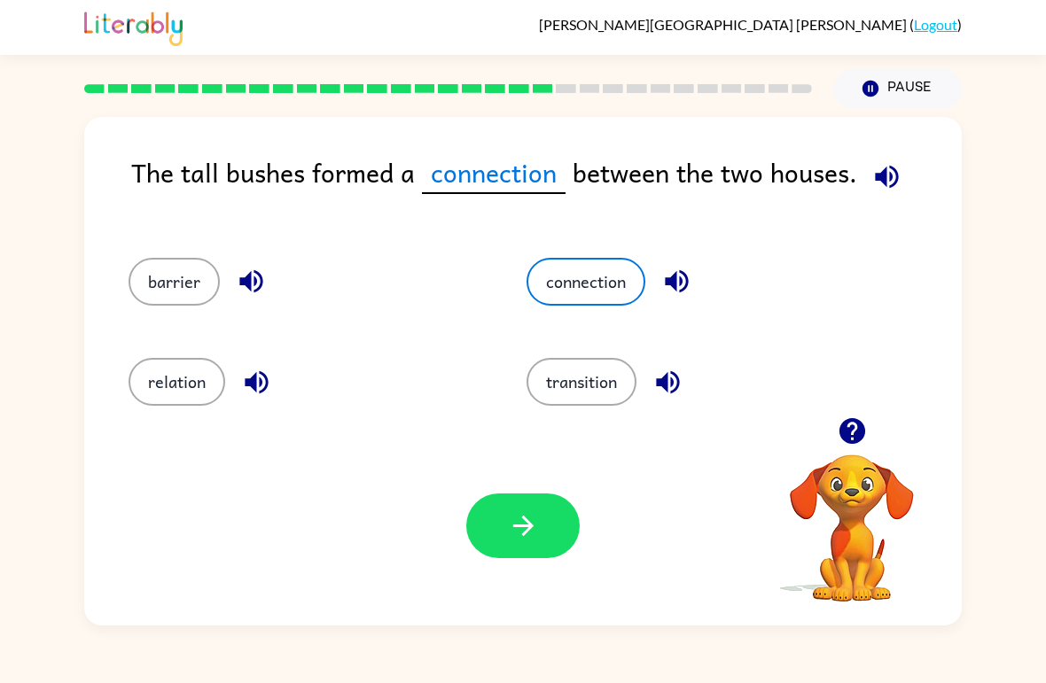
click at [546, 556] on button "button" at bounding box center [522, 526] width 113 height 65
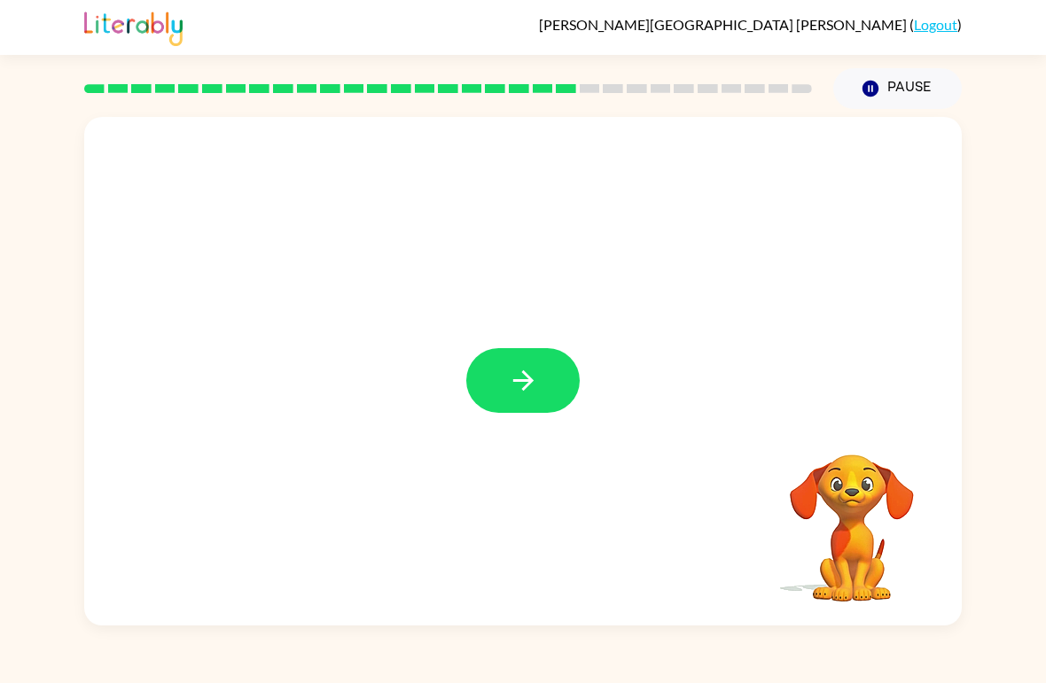
click at [525, 368] on icon "button" at bounding box center [523, 380] width 31 height 31
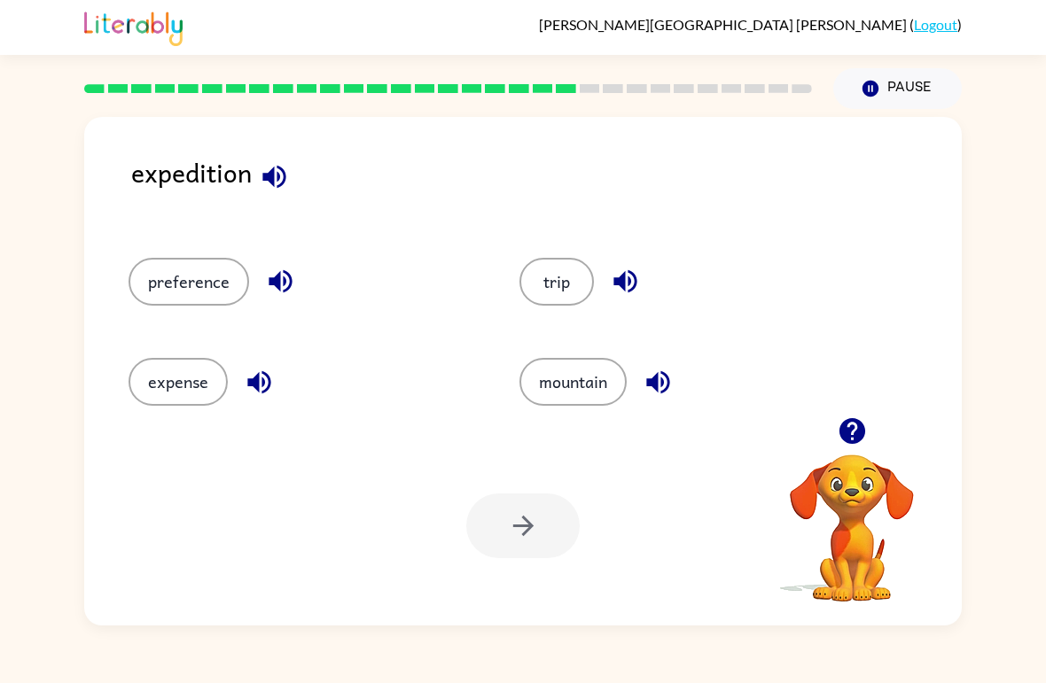
click at [197, 398] on button "expense" at bounding box center [177, 382] width 99 height 48
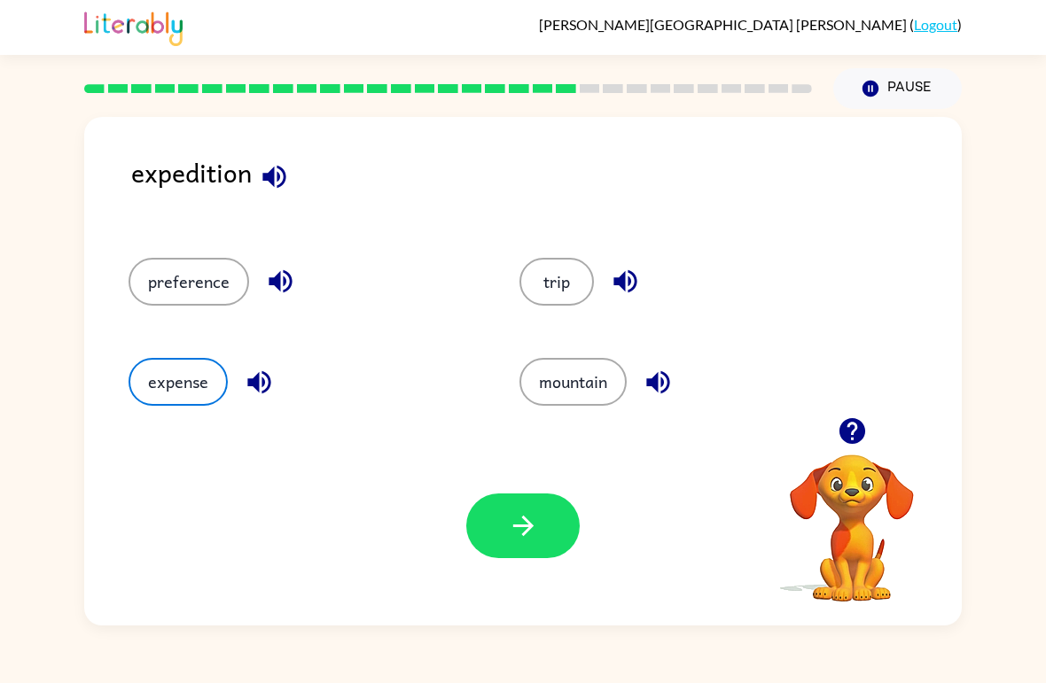
click at [543, 532] on button "button" at bounding box center [522, 526] width 113 height 65
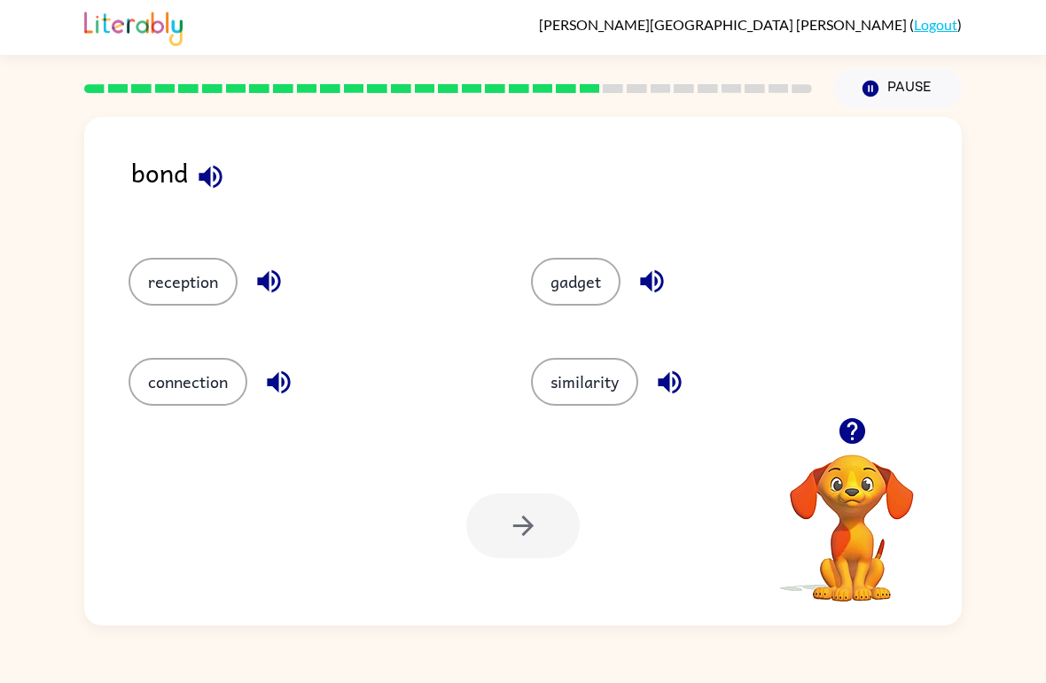
click at [904, 86] on button "Pause Pause" at bounding box center [897, 88] width 128 height 41
